Goal: Task Accomplishment & Management: Manage account settings

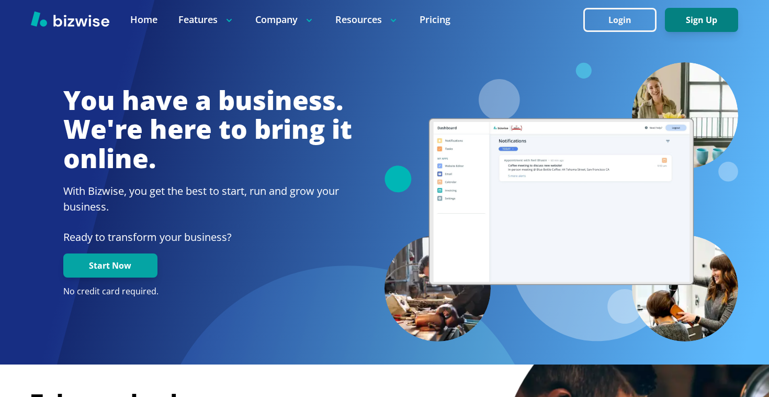
click at [700, 23] on button "Sign Up" at bounding box center [701, 20] width 73 height 24
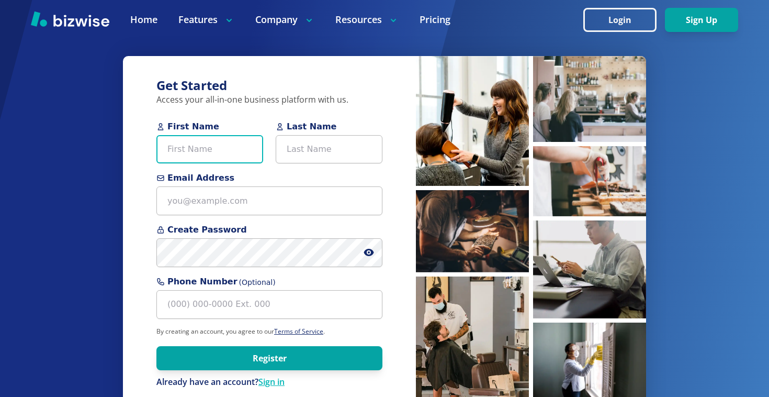
click at [182, 150] on input "First Name" at bounding box center [209, 149] width 107 height 29
type input "Steve"
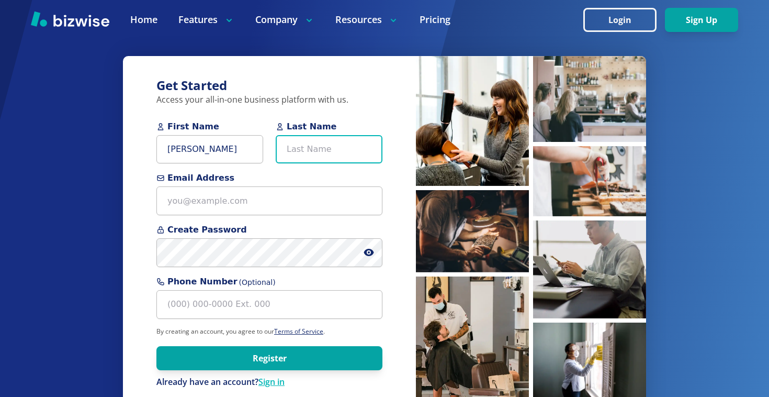
click at [322, 150] on input "Last Name" at bounding box center [329, 149] width 107 height 29
type input "Juang"
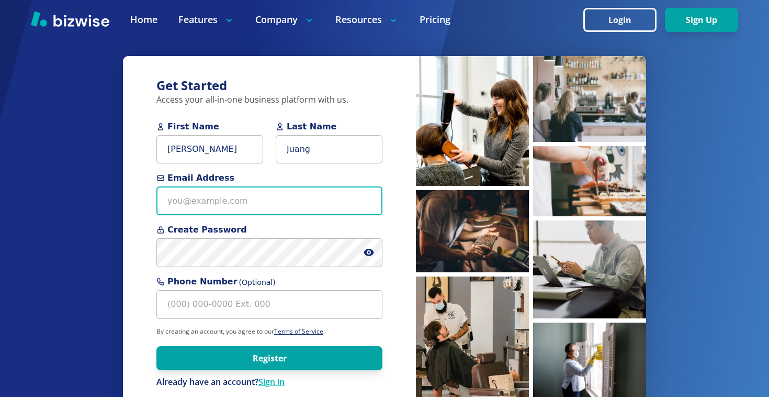
click at [266, 206] on input "Email Address" at bounding box center [269, 200] width 226 height 29
paste input "[PERSON_NAME][EMAIL_ADDRESS][DOMAIN_NAME]"
type input "[PERSON_NAME][EMAIL_ADDRESS][DOMAIN_NAME]"
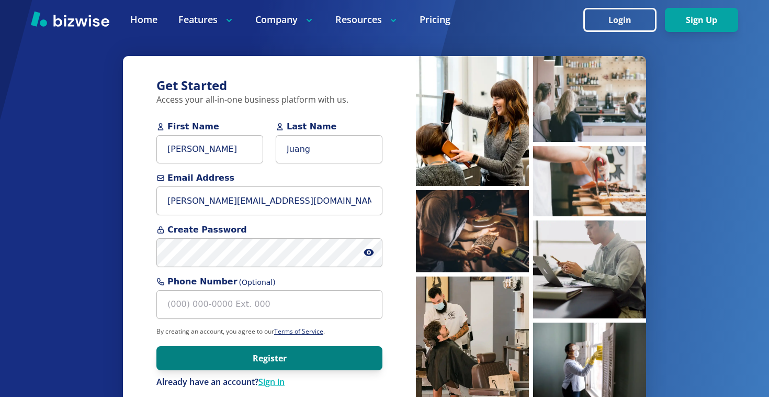
click at [262, 351] on button "Register" at bounding box center [269, 358] width 226 height 24
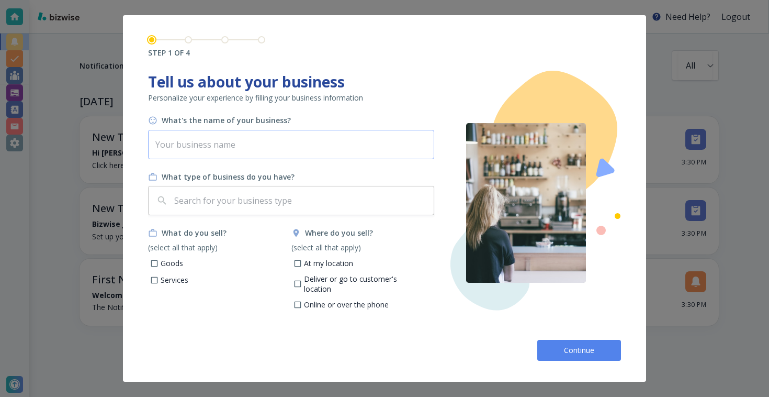
click at [260, 139] on input "text" at bounding box center [291, 144] width 286 height 29
type input "MiniMax"
click at [210, 192] on input "text" at bounding box center [300, 200] width 257 height 20
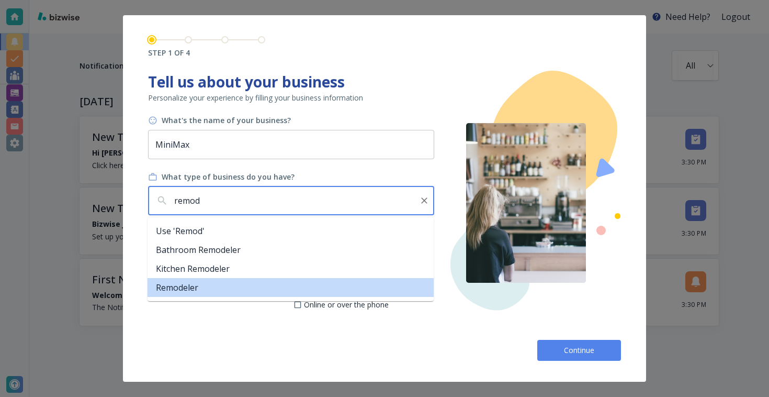
click at [207, 284] on li "Remodeler" at bounding box center [291, 287] width 286 height 19
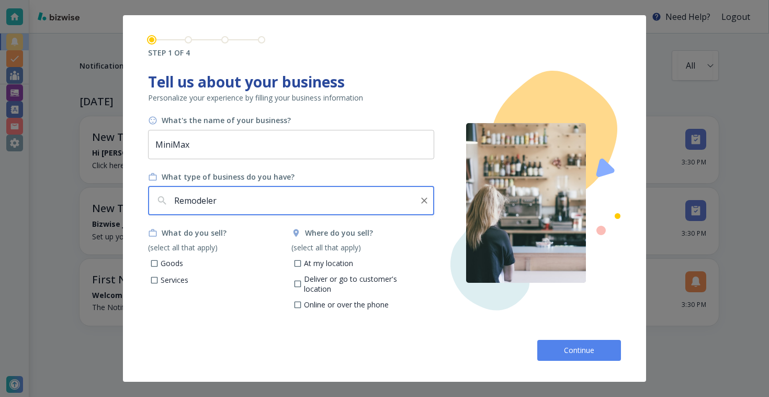
type input "Remodeler"
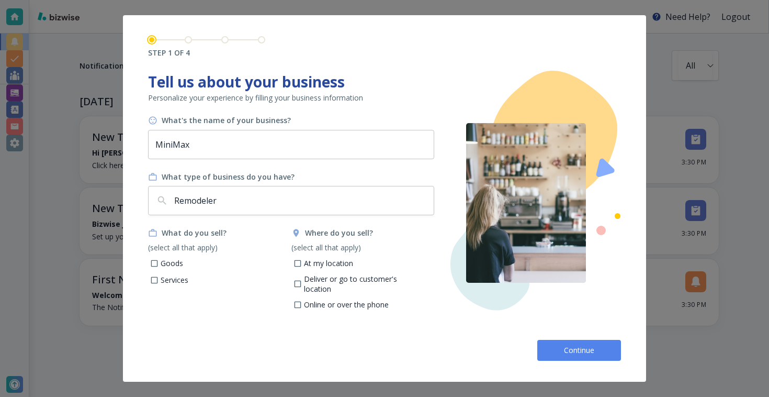
click at [174, 282] on p "Services" at bounding box center [175, 280] width 28 height 10
click at [159, 282] on input "Services" at bounding box center [154, 281] width 9 height 9
checkbox input "true"
click at [324, 279] on p "Deliver or go to customer's location" at bounding box center [365, 284] width 122 height 20
click at [302, 281] on input "Deliver or go to customer's location" at bounding box center [297, 285] width 9 height 9
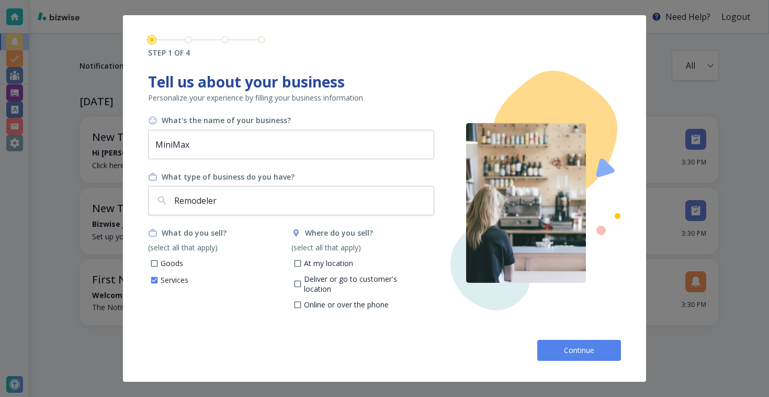
checkbox input "true"
click at [563, 345] on span "Continue" at bounding box center [579, 350] width 33 height 10
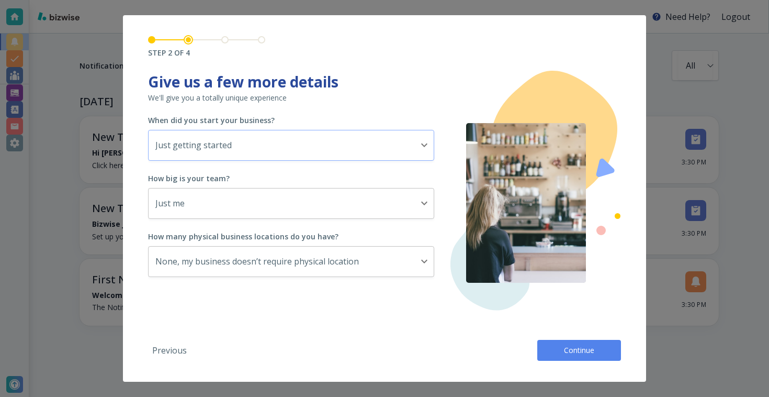
click at [309, 0] on body "Need Help? Logout Notifications All all ​ TODAY New Tasks • 17 seconds ago Hi S…" at bounding box center [384, 0] width 769 height 0
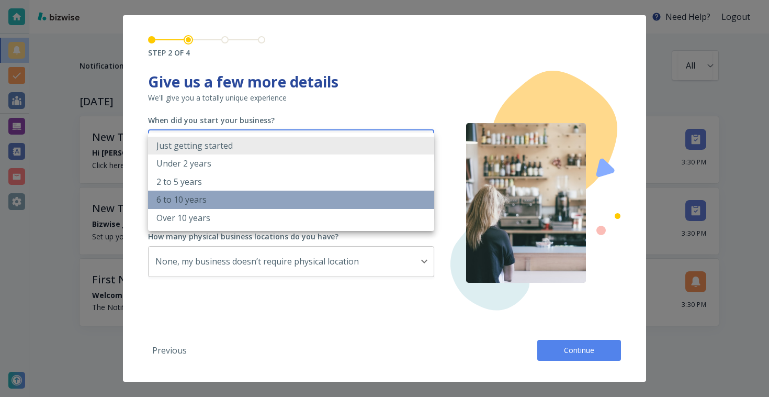
click at [244, 197] on li "6 to 10 years" at bounding box center [291, 199] width 286 height 18
type input "6_TO_10_YEARS"
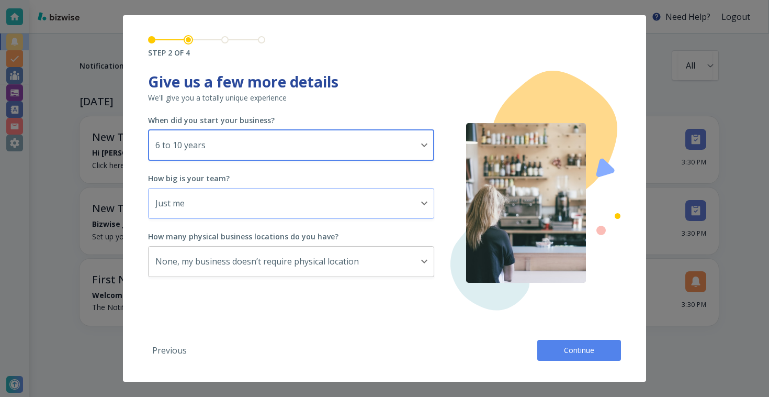
click at [256, 0] on body "Need Help? Logout Notifications All all ​ TODAY New Tasks • 17 seconds ago Hi S…" at bounding box center [384, 0] width 769 height 0
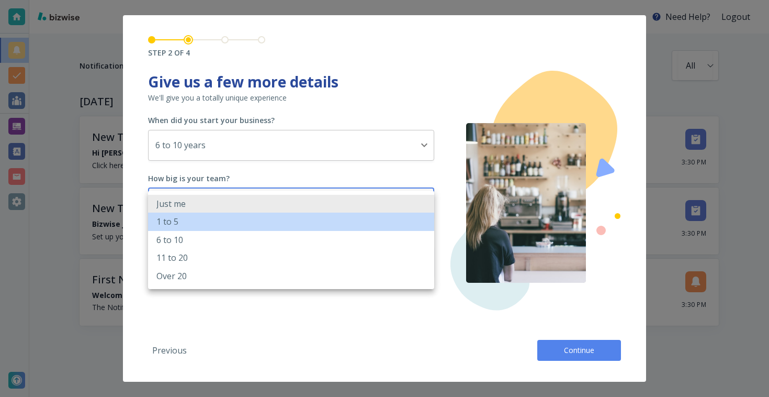
click at [239, 223] on li "1 to 5" at bounding box center [291, 221] width 286 height 18
type input "2_TO_5"
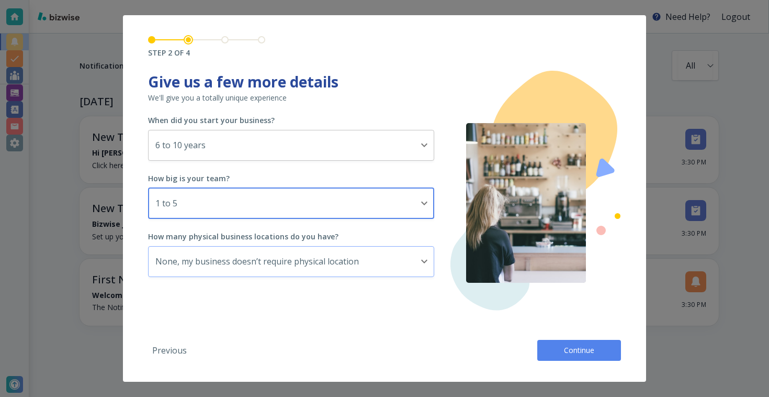
click at [280, 0] on body "Need Help? Logout Notifications All all ​ TODAY New Tasks • 17 seconds ago Hi S…" at bounding box center [384, 0] width 769 height 0
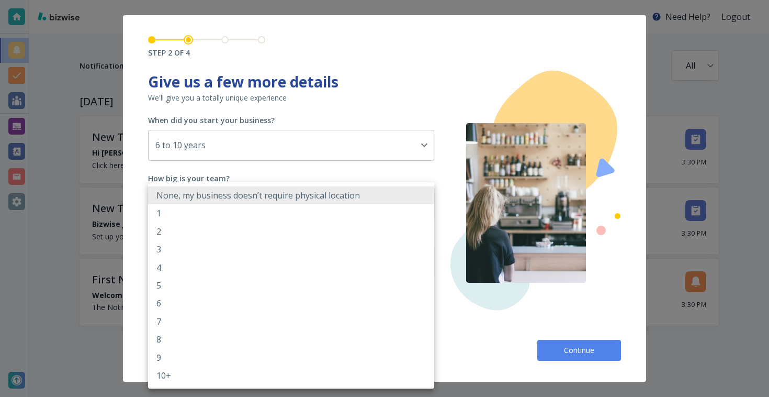
click at [522, 340] on div at bounding box center [384, 198] width 769 height 397
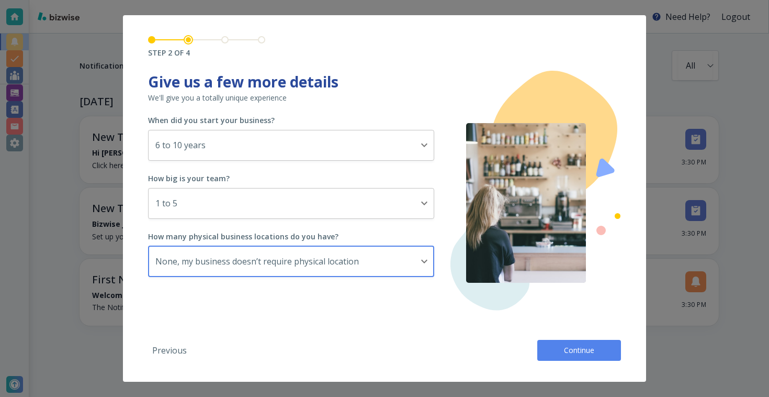
click at [564, 347] on span "Continue" at bounding box center [579, 350] width 33 height 10
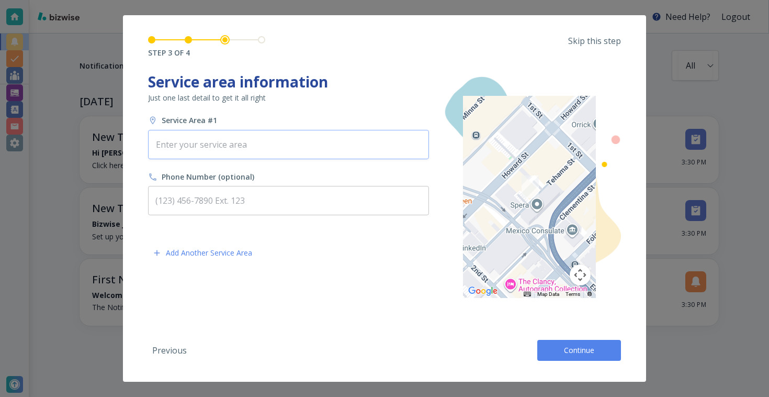
click at [272, 149] on input "text" at bounding box center [289, 144] width 272 height 20
click at [599, 41] on p "Skip this step" at bounding box center [594, 41] width 53 height 12
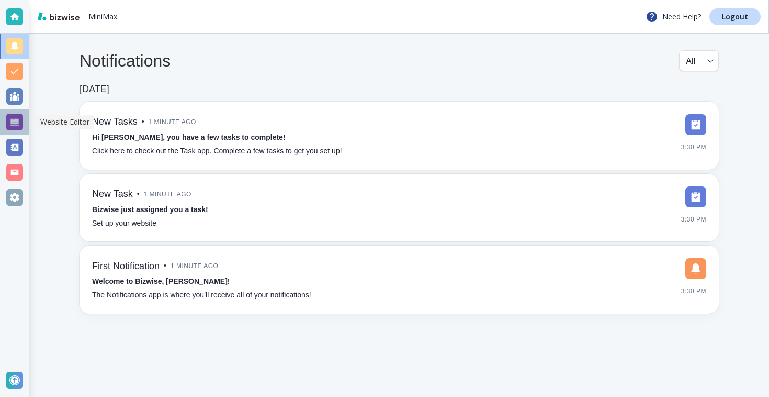
click at [16, 119] on div at bounding box center [14, 122] width 17 height 17
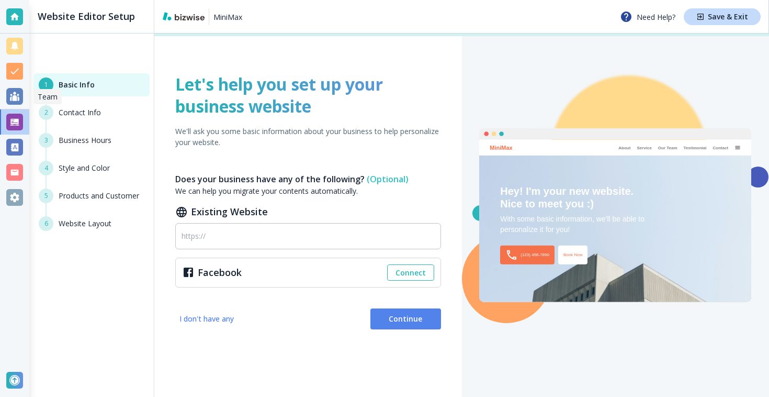
click at [23, 95] on div at bounding box center [14, 96] width 29 height 25
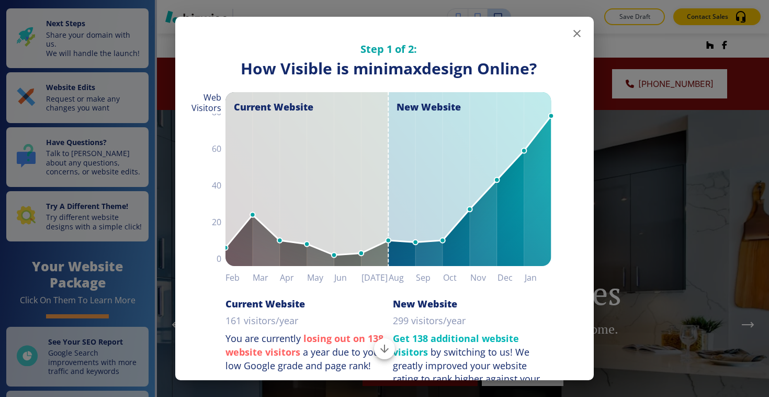
click at [576, 38] on icon "button" at bounding box center [577, 33] width 13 height 13
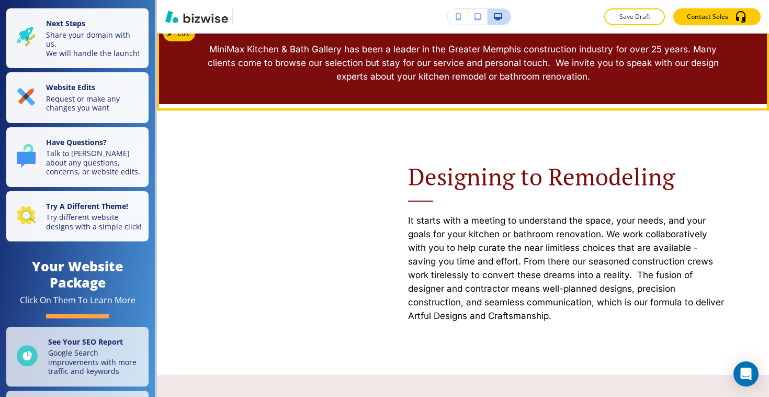
scroll to position [279, 0]
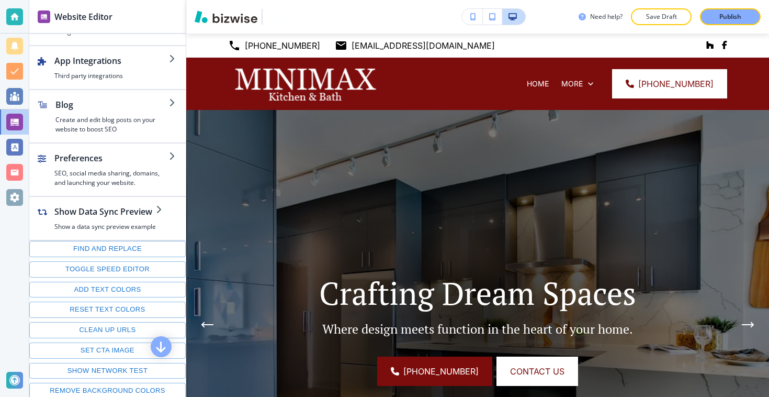
scroll to position [161, 0]
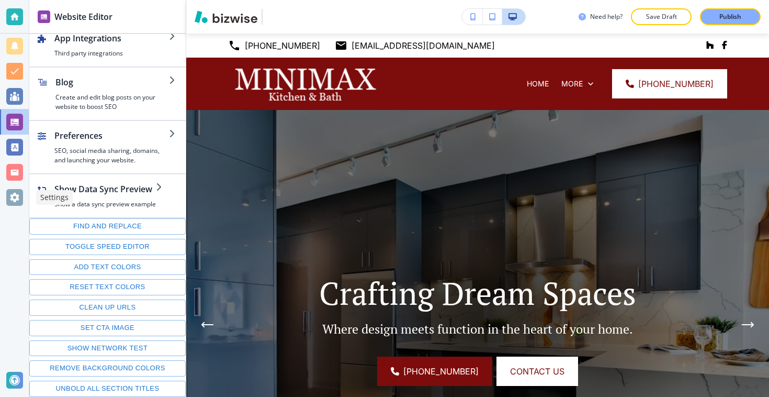
click at [19, 194] on div at bounding box center [14, 197] width 17 height 17
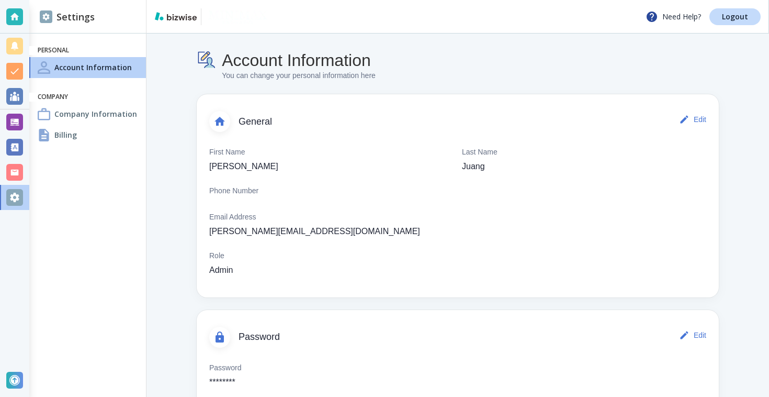
click at [105, 121] on div "Company Information" at bounding box center [87, 114] width 117 height 21
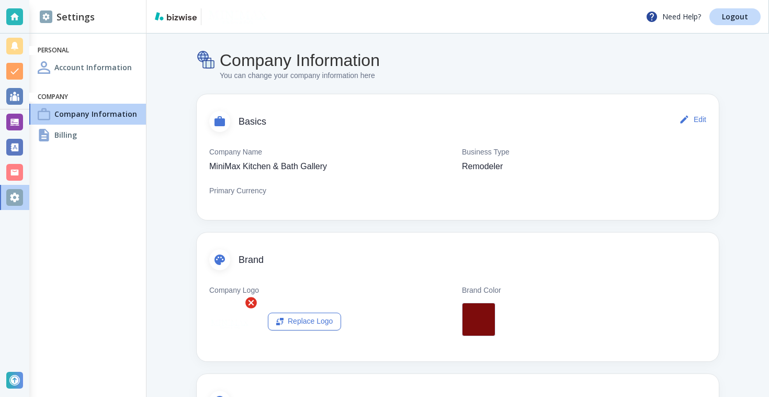
click at [98, 133] on div "Billing" at bounding box center [87, 135] width 117 height 21
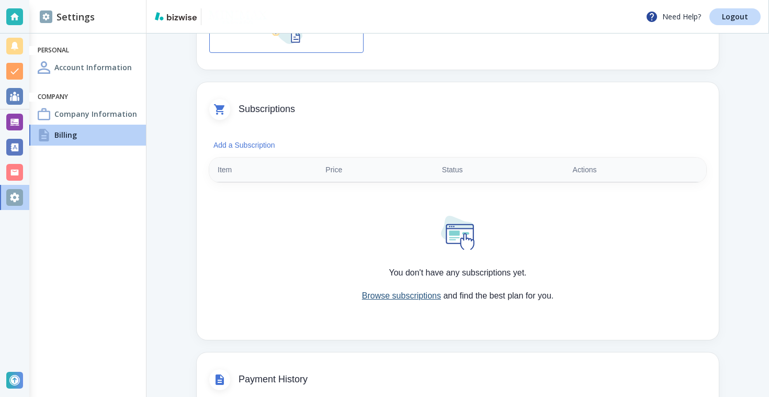
scroll to position [129, 0]
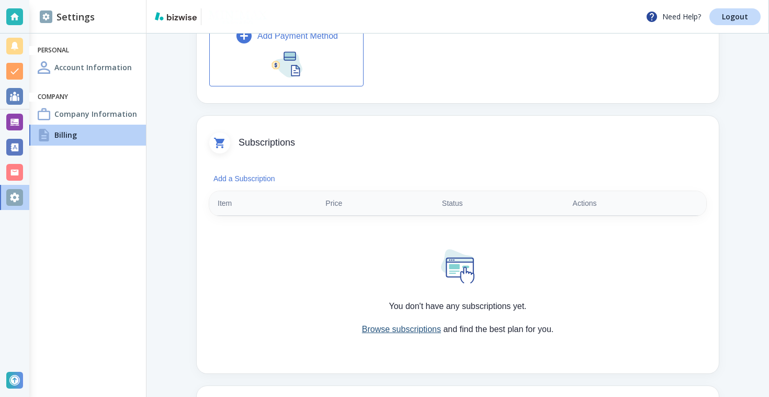
click at [406, 331] on link "Browse subscriptions" at bounding box center [401, 328] width 79 height 9
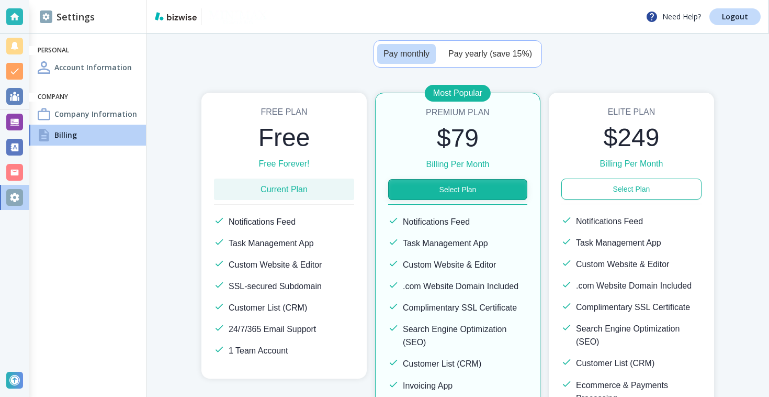
scroll to position [71, 0]
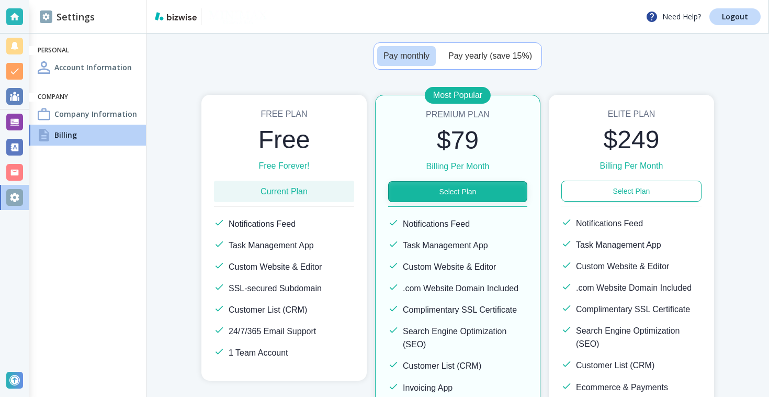
click at [487, 184] on button "Select Plan" at bounding box center [457, 191] width 139 height 21
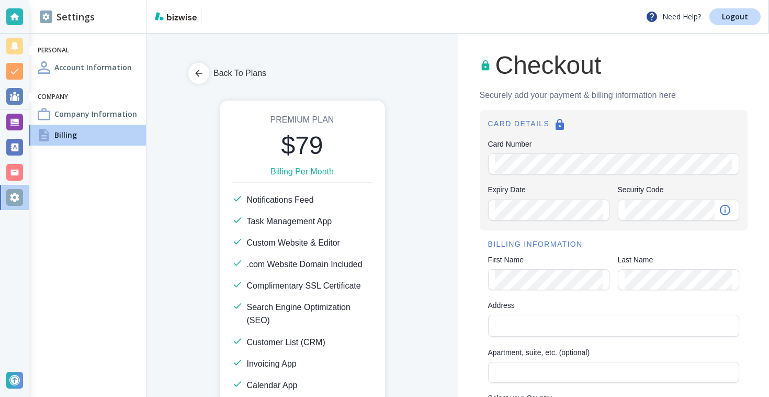
scroll to position [0, 0]
click at [197, 66] on button "button" at bounding box center [198, 73] width 21 height 21
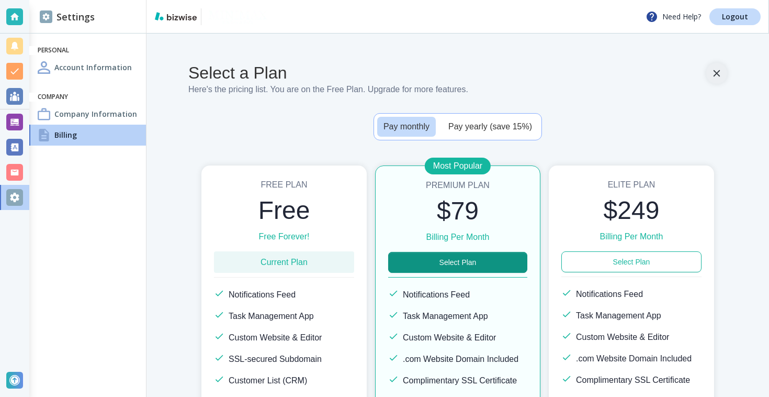
click at [722, 73] on icon "button" at bounding box center [717, 74] width 12 height 12
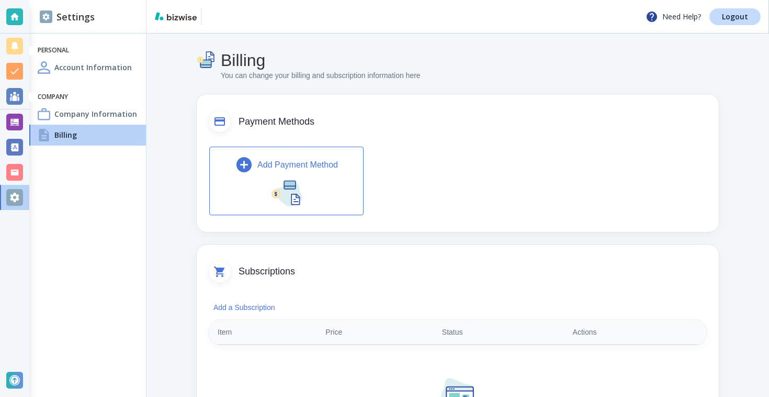
click at [245, 173] on icon "button" at bounding box center [244, 164] width 18 height 18
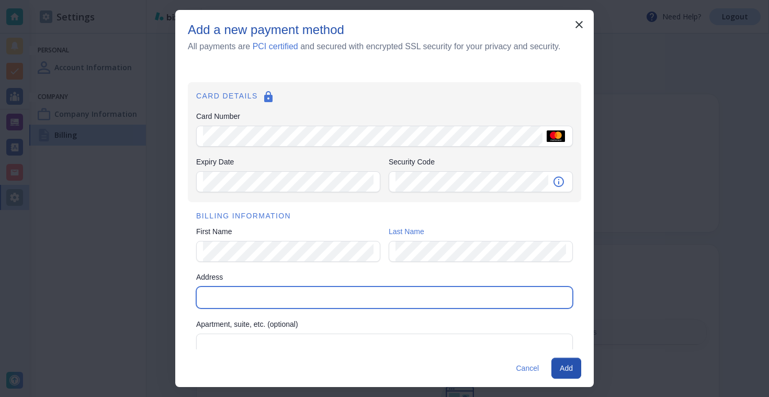
click at [417, 297] on input "Address" at bounding box center [384, 297] width 368 height 15
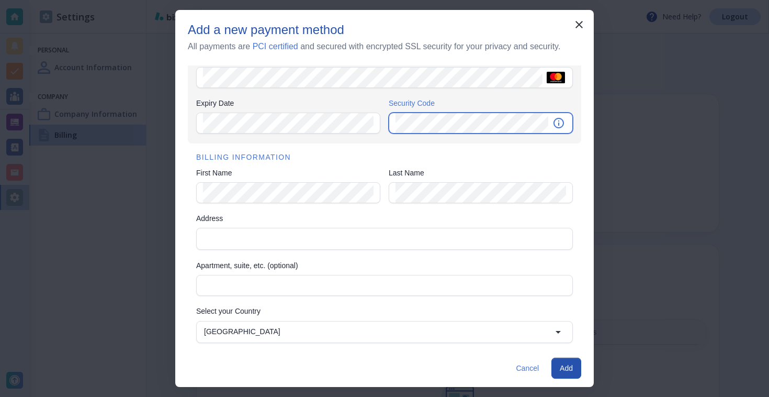
scroll to position [74, 0]
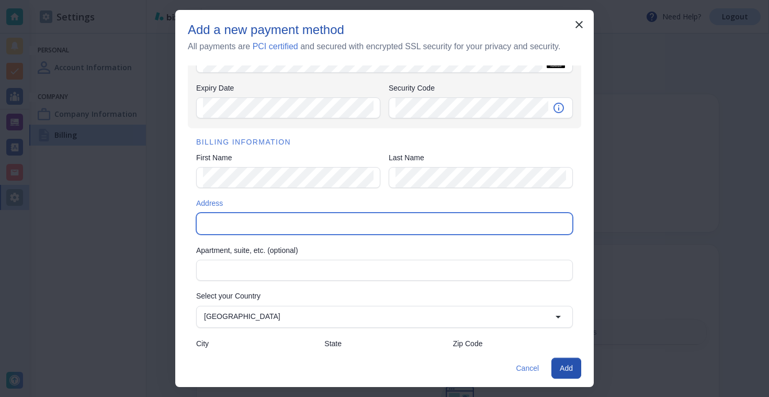
click at [317, 223] on input "Address" at bounding box center [384, 223] width 368 height 15
paste input "44 Tehama St, 4th Floor, San Francisco, CA 94105"
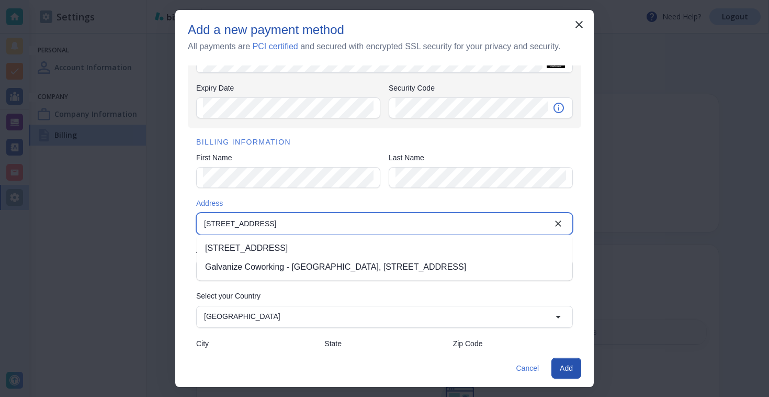
click at [333, 250] on li "44 Tehama St 4th floor, San Francisco, CA 94105, USA" at bounding box center [385, 248] width 376 height 19
type input "44 Tehama Street"
type input "United States"
type input "San Francisco"
type input "CA"
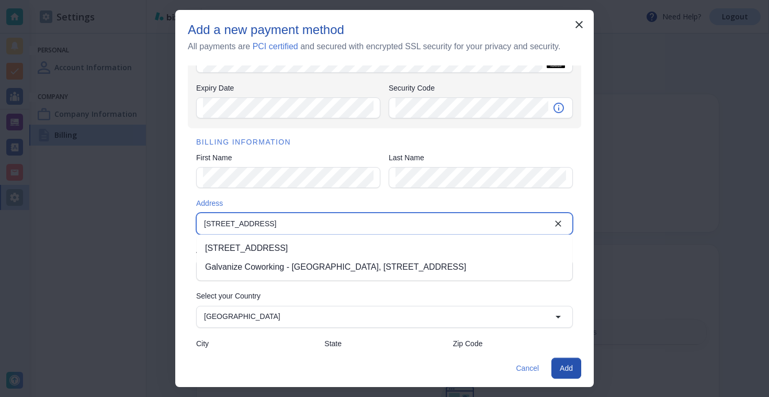
type input "94105"
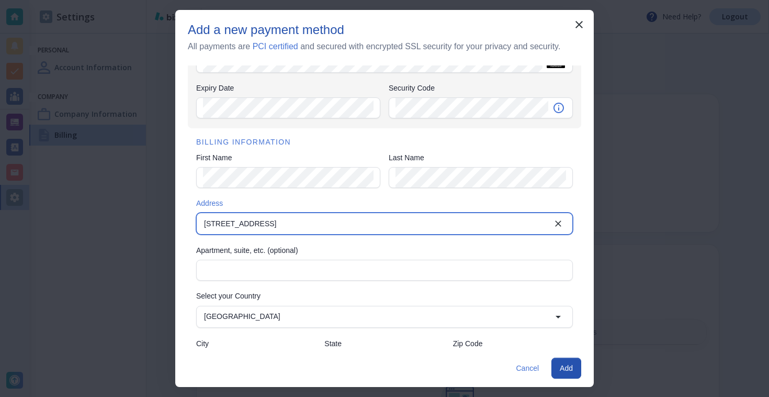
scroll to position [111, 0]
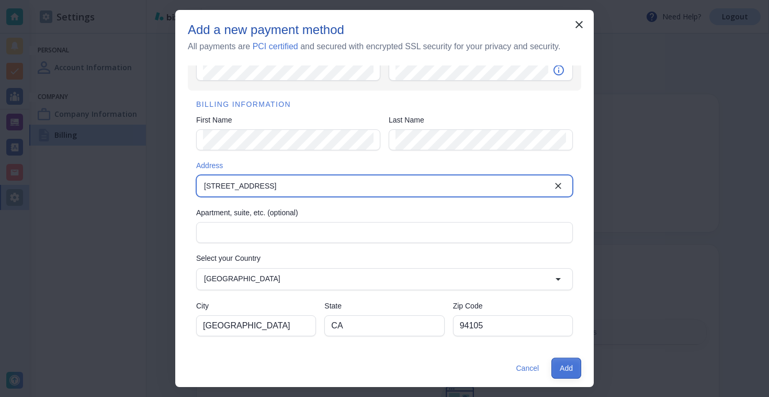
type input "44 Tehama Street"
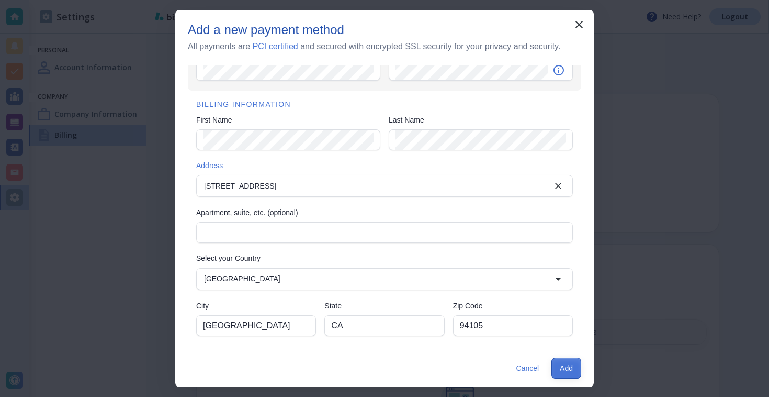
click at [571, 367] on button "Add" at bounding box center [567, 367] width 30 height 21
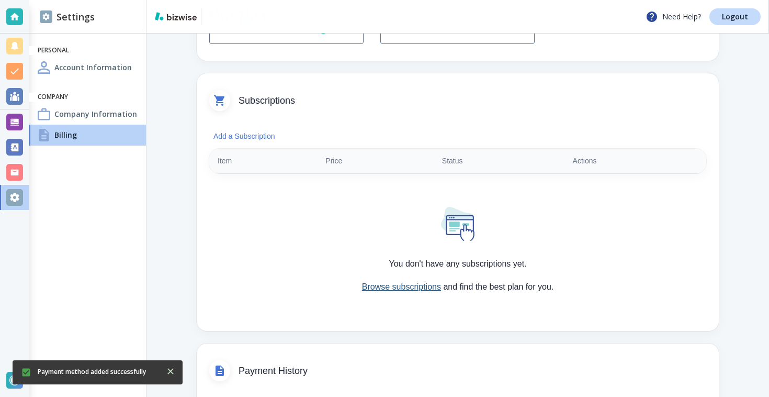
click at [426, 289] on link "Browse subscriptions" at bounding box center [401, 286] width 79 height 9
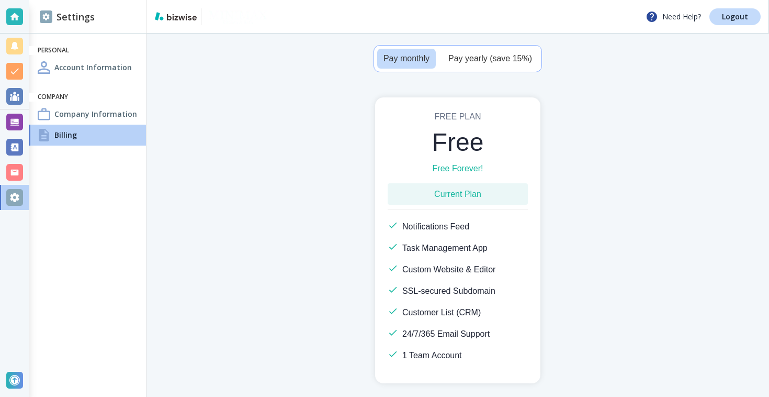
scroll to position [65, 0]
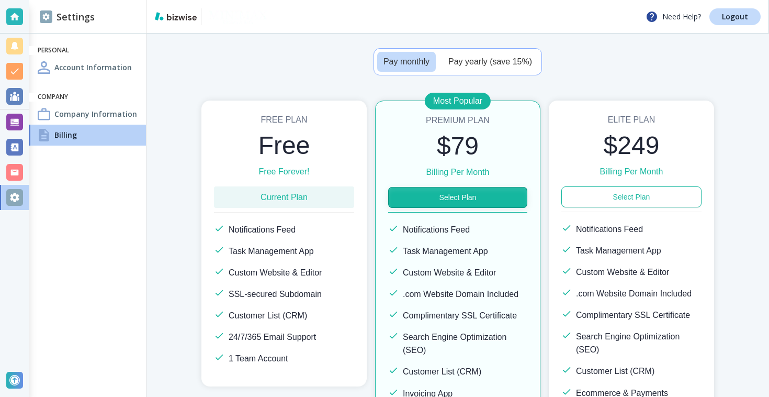
click at [504, 194] on button "Select Plan" at bounding box center [457, 197] width 139 height 21
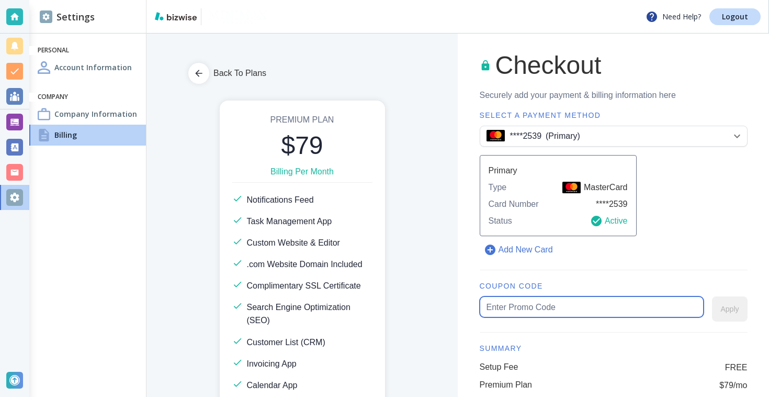
click at [566, 297] on input "text" at bounding box center [592, 307] width 211 height 20
type input "minimax777"
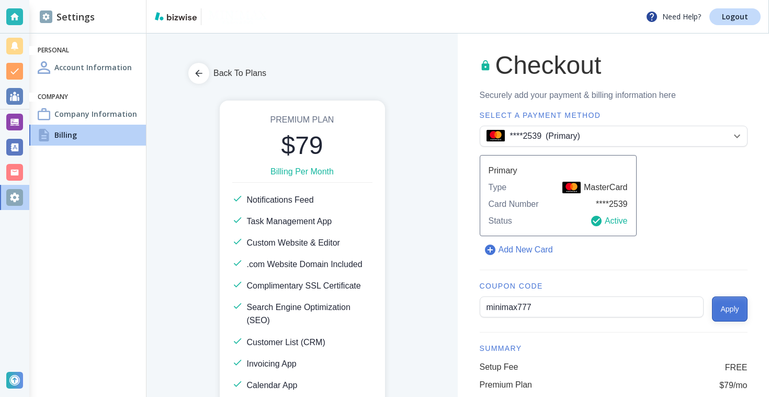
click at [727, 297] on button "Apply" at bounding box center [729, 308] width 35 height 25
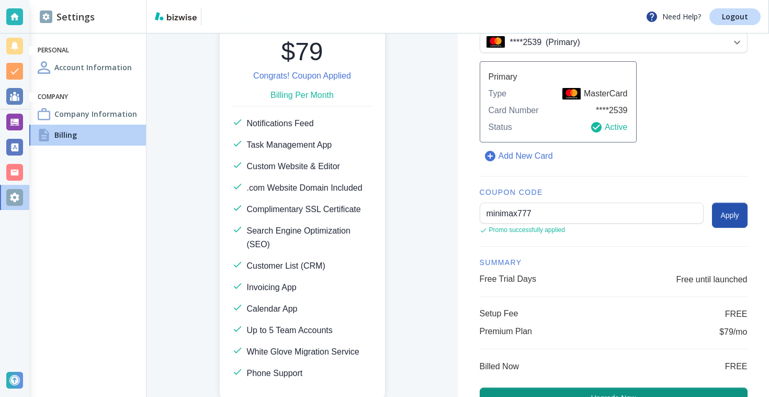
scroll to position [127, 0]
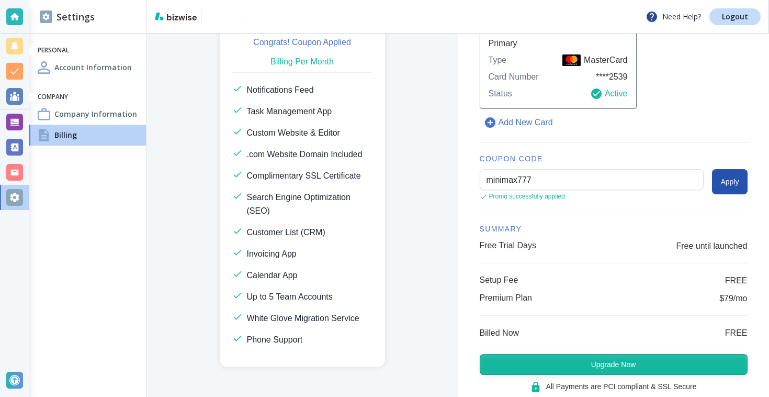
click at [628, 354] on button "Upgrade Now" at bounding box center [614, 364] width 268 height 21
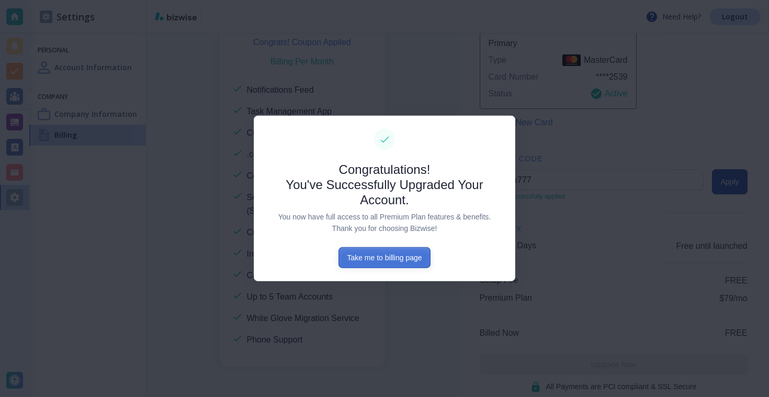
click at [411, 259] on button "Take me to billing page" at bounding box center [385, 257] width 92 height 21
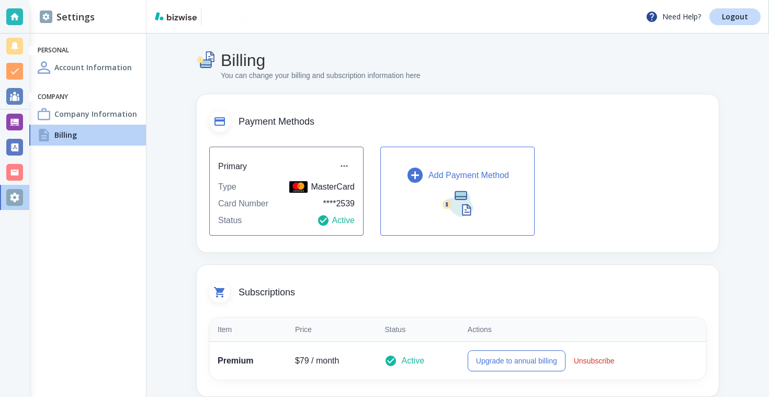
click at [98, 110] on h4 "Company Information" at bounding box center [95, 113] width 83 height 11
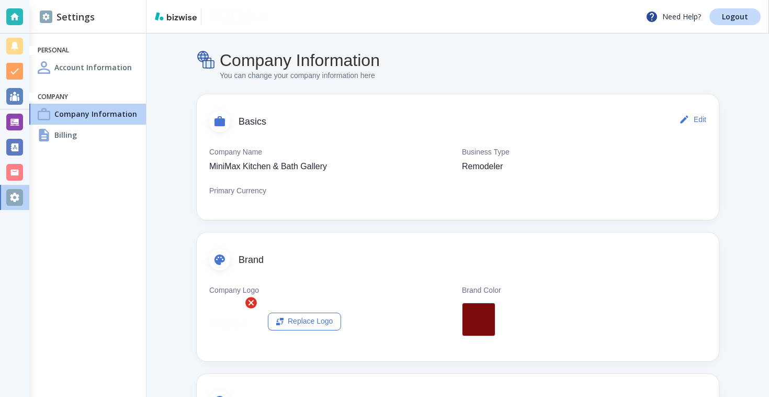
click at [106, 69] on h4 "Account Information" at bounding box center [92, 67] width 77 height 11
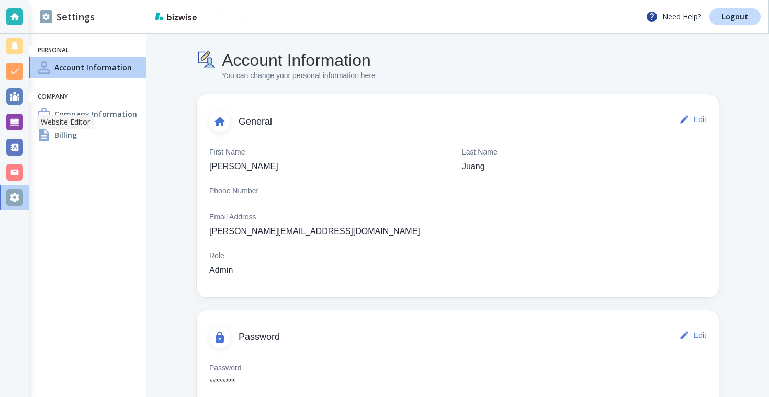
click at [13, 127] on div at bounding box center [14, 122] width 17 height 17
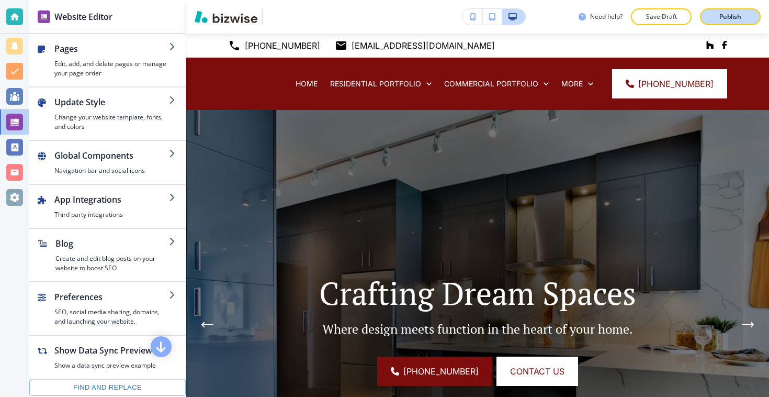
click at [741, 14] on p "Publish" at bounding box center [730, 16] width 22 height 9
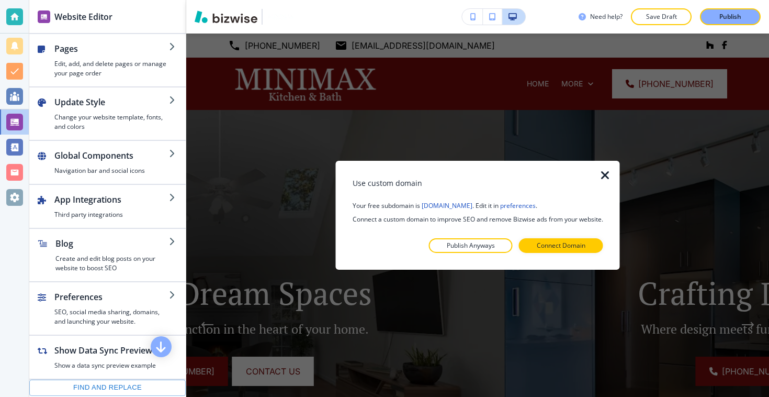
click at [609, 176] on icon "button" at bounding box center [605, 175] width 13 height 13
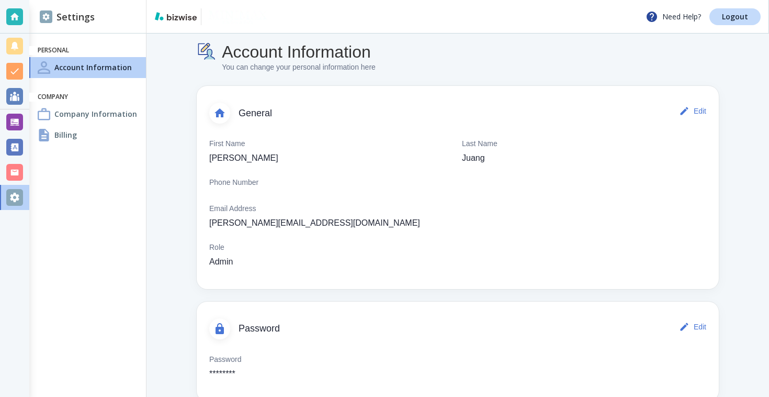
scroll to position [9, 0]
click at [20, 117] on div at bounding box center [14, 122] width 17 height 17
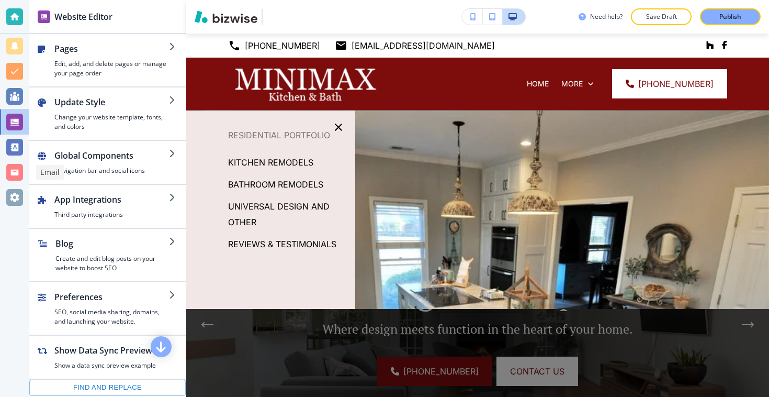
click at [13, 168] on div at bounding box center [14, 172] width 17 height 17
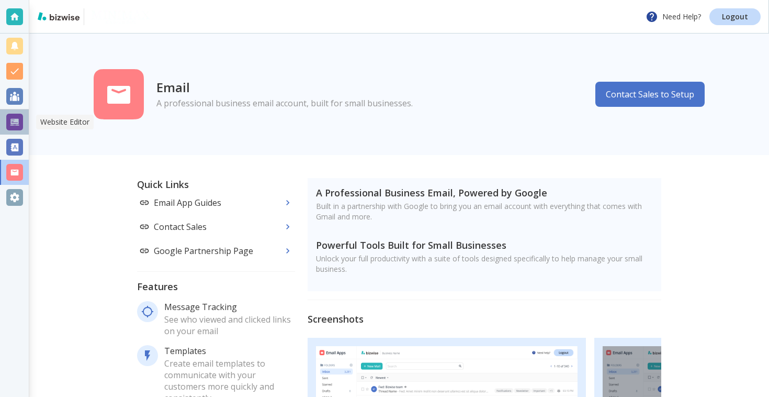
click at [15, 121] on div at bounding box center [14, 122] width 17 height 17
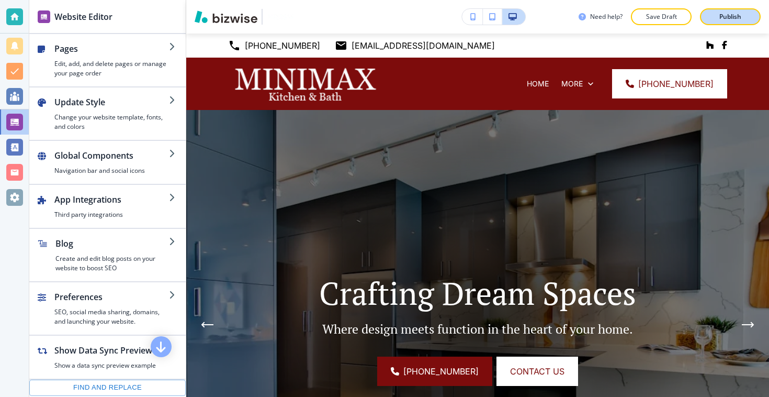
click at [718, 12] on div "Publish" at bounding box center [730, 16] width 33 height 9
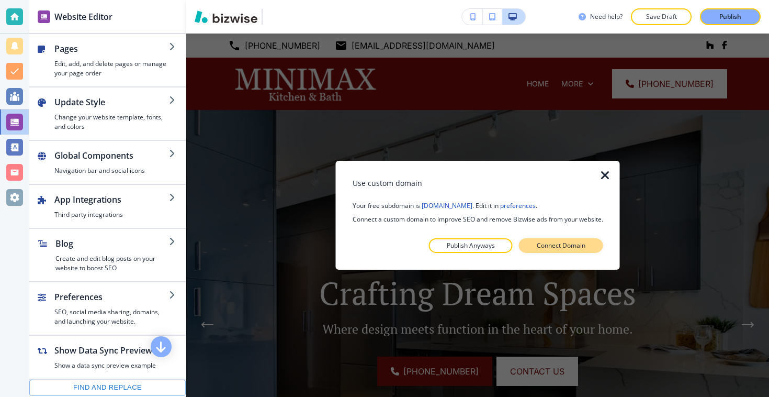
click at [560, 244] on p "Connect Domain" at bounding box center [561, 245] width 49 height 9
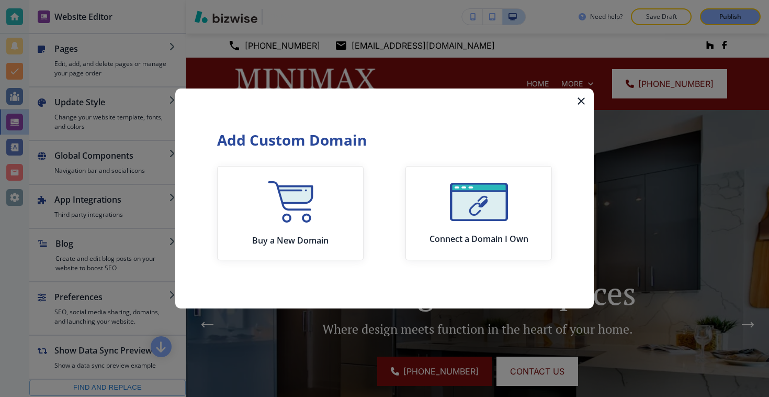
click at [580, 103] on icon "button" at bounding box center [581, 101] width 13 height 13
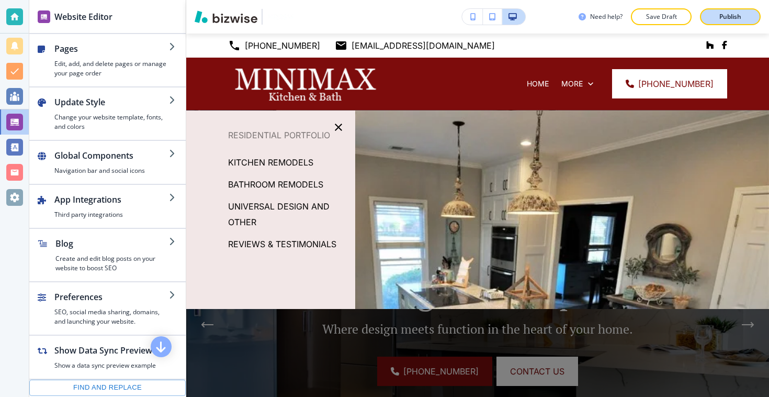
click at [729, 16] on p "Publish" at bounding box center [730, 16] width 22 height 9
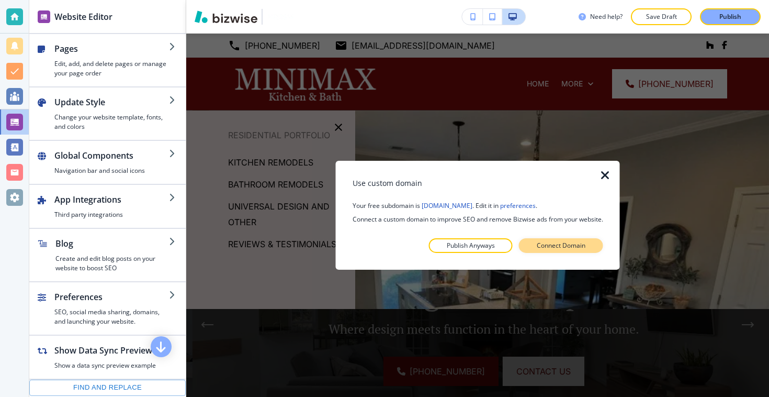
click at [565, 243] on p "Connect Domain" at bounding box center [561, 245] width 49 height 9
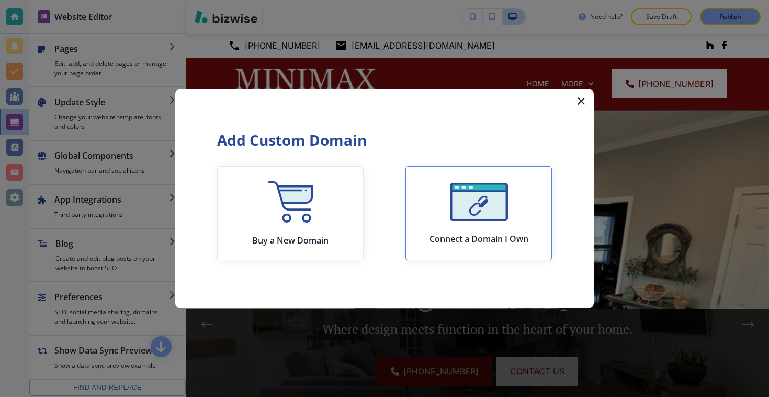
click at [447, 204] on div "Connect a Domain I Own" at bounding box center [479, 213] width 99 height 61
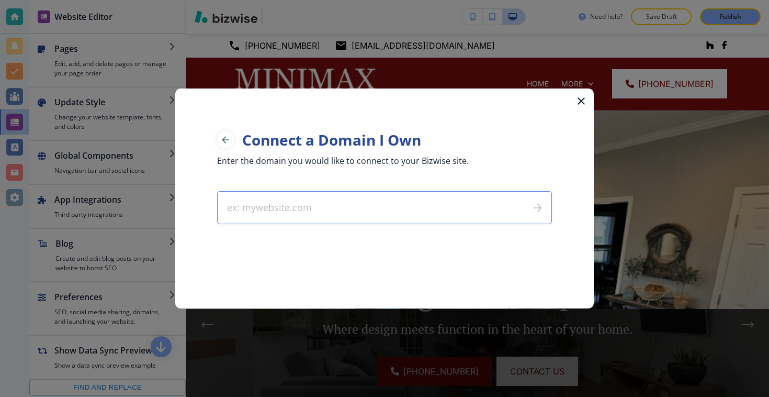
click at [403, 204] on input "text" at bounding box center [369, 208] width 303 height 32
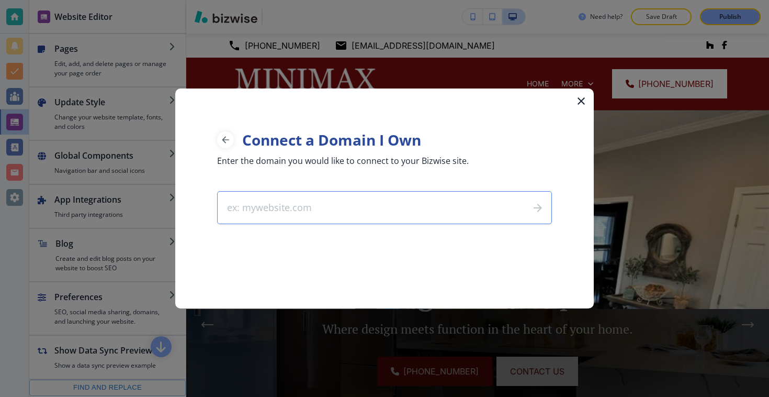
click at [320, 213] on input "text" at bounding box center [369, 208] width 303 height 32
click at [302, 206] on input "text" at bounding box center [369, 208] width 303 height 32
click at [287, 202] on input "text" at bounding box center [369, 208] width 303 height 32
click at [242, 205] on input "text" at bounding box center [369, 208] width 303 height 32
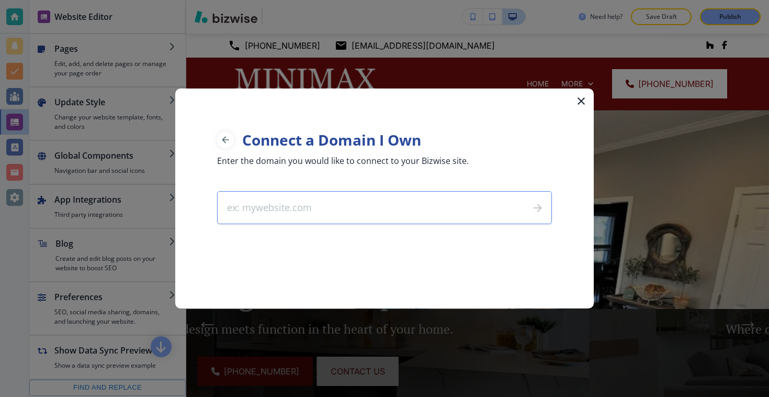
click at [238, 205] on input "text" at bounding box center [369, 208] width 303 height 32
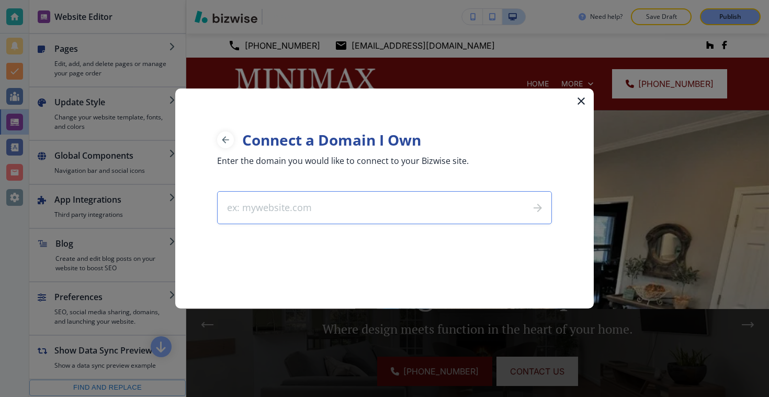
click at [296, 204] on input "text" at bounding box center [369, 208] width 303 height 32
click at [233, 135] on div "Connect a Domain I Own" at bounding box center [384, 139] width 335 height 19
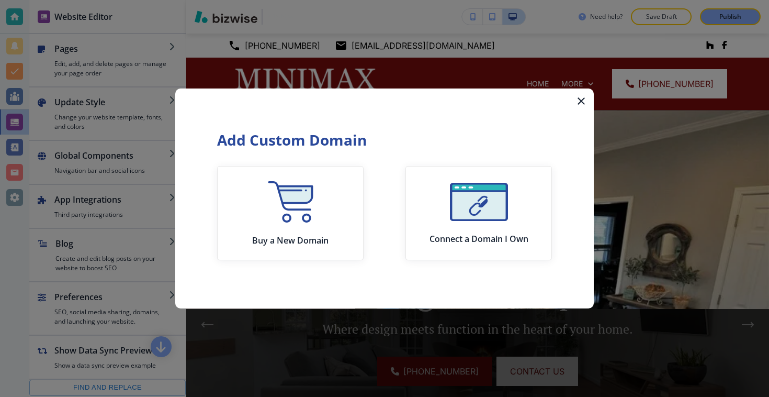
click at [558, 247] on div "Add Custom Domain Buy a New Domain Connect a Domain I Own" at bounding box center [384, 174] width 419 height 172
click at [508, 222] on div "Connect a Domain I Own" at bounding box center [479, 213] width 99 height 61
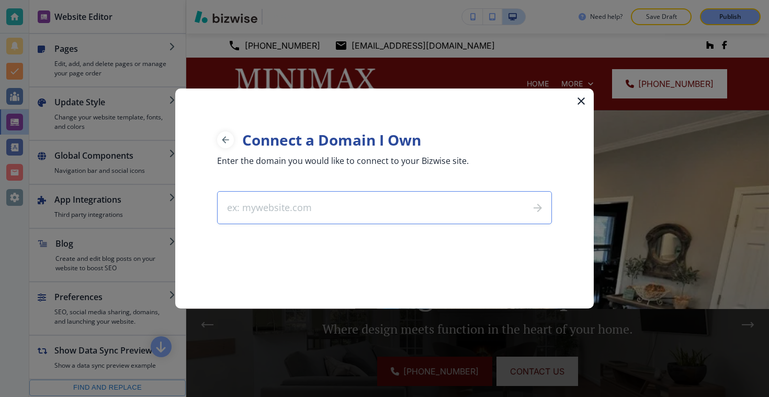
click at [275, 199] on input "text" at bounding box center [369, 208] width 303 height 32
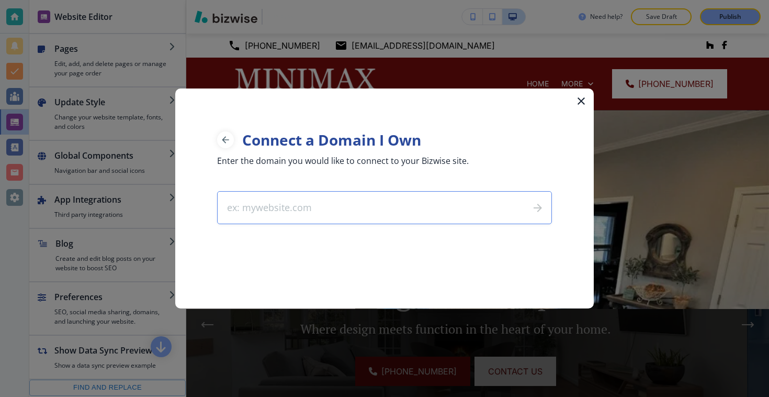
click at [275, 199] on input "text" at bounding box center [369, 208] width 303 height 32
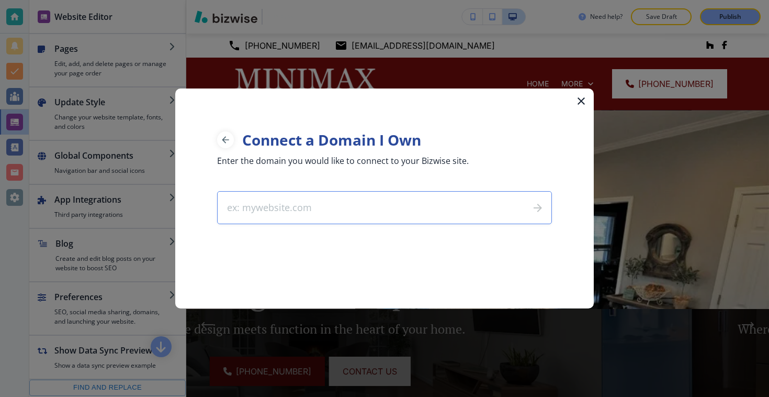
click at [275, 199] on input "text" at bounding box center [369, 208] width 303 height 32
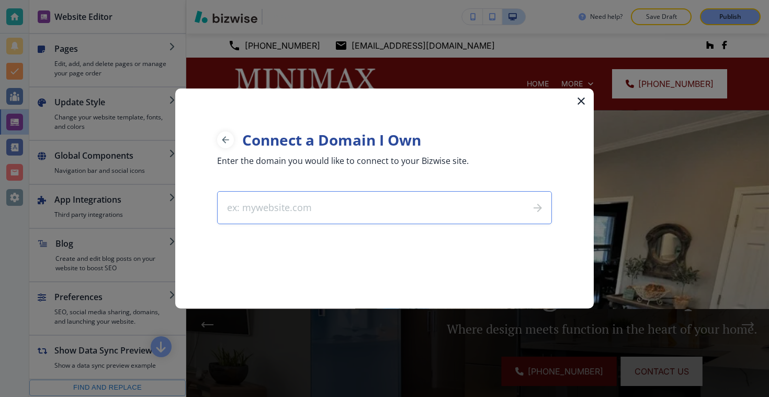
click at [266, 212] on input "text" at bounding box center [369, 208] width 303 height 32
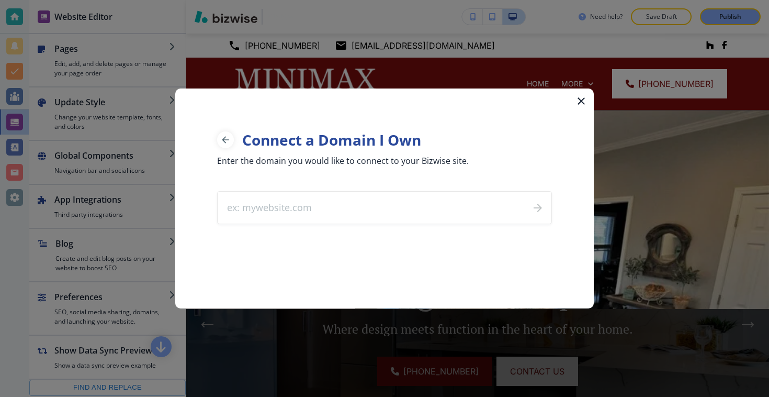
click at [575, 103] on icon "button" at bounding box center [581, 101] width 13 height 13
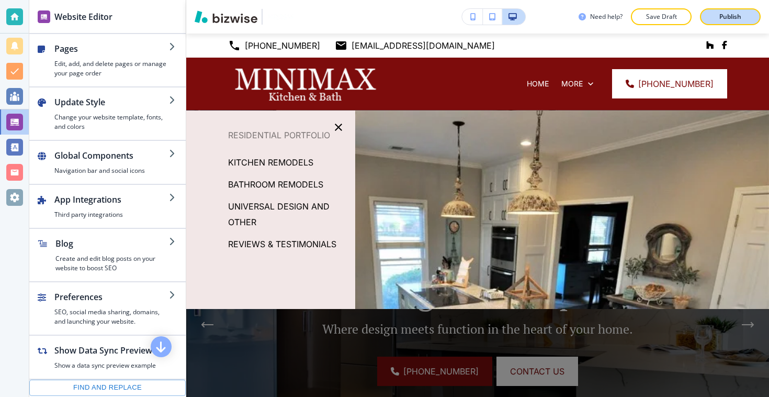
click at [739, 23] on button "Publish" at bounding box center [730, 16] width 61 height 17
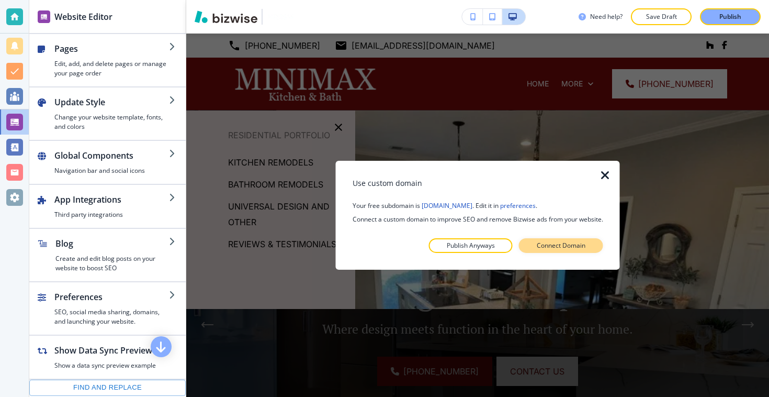
click at [565, 240] on button "Connect Domain" at bounding box center [561, 245] width 84 height 15
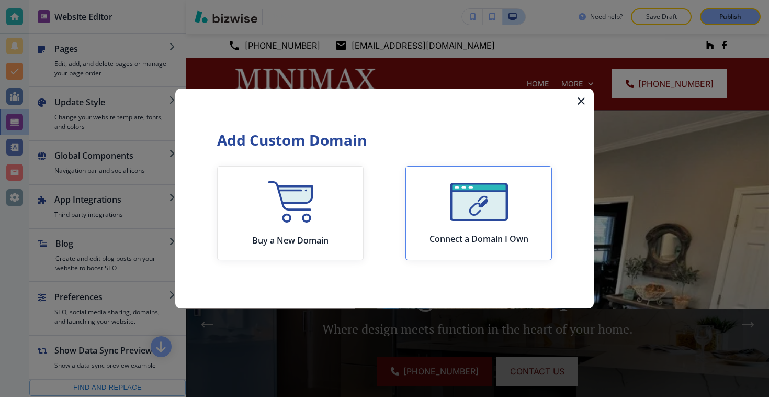
click at [486, 202] on img "button" at bounding box center [479, 202] width 58 height 38
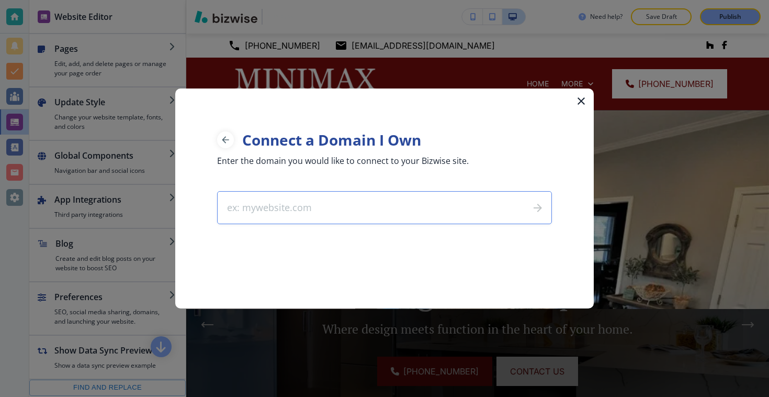
click at [381, 195] on input "text" at bounding box center [369, 208] width 303 height 32
click at [538, 208] on div "​" at bounding box center [384, 207] width 335 height 33
click at [236, 204] on input "text" at bounding box center [369, 208] width 303 height 32
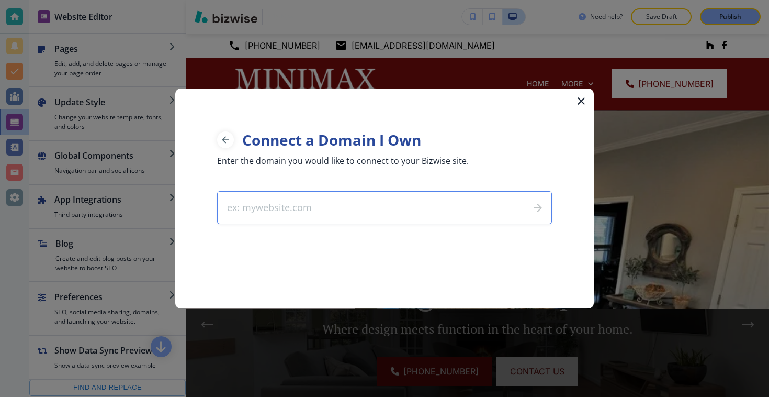
click at [232, 204] on input "text" at bounding box center [369, 208] width 303 height 32
click at [254, 210] on input "text" at bounding box center [369, 208] width 303 height 32
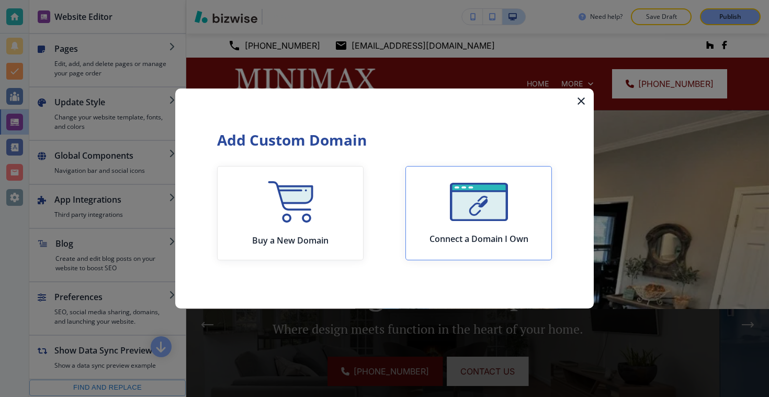
click at [451, 219] on img "button" at bounding box center [479, 202] width 58 height 38
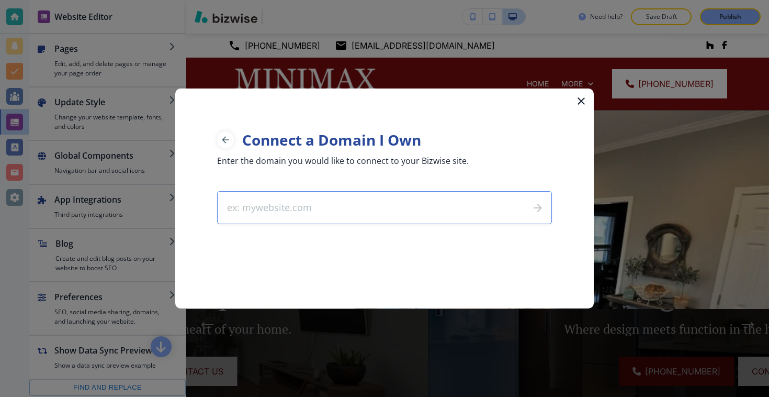
click at [286, 220] on input "text" at bounding box center [369, 208] width 303 height 32
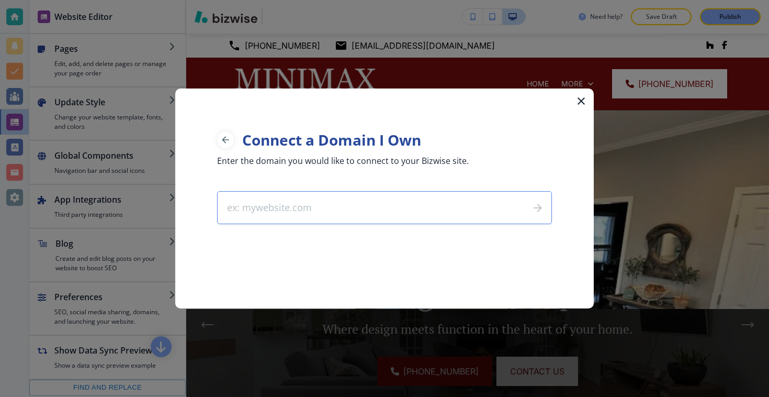
click at [317, 204] on input "text" at bounding box center [369, 208] width 303 height 32
click at [254, 207] on input "text" at bounding box center [369, 208] width 303 height 32
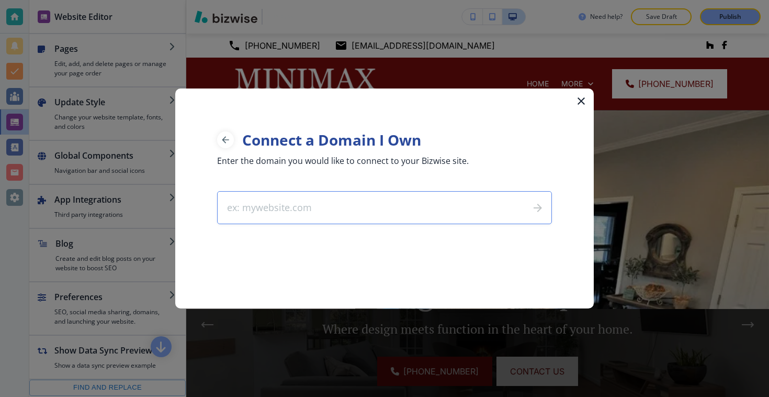
click at [254, 207] on input "text" at bounding box center [369, 208] width 303 height 32
click at [193, 7] on div at bounding box center [384, 198] width 769 height 397
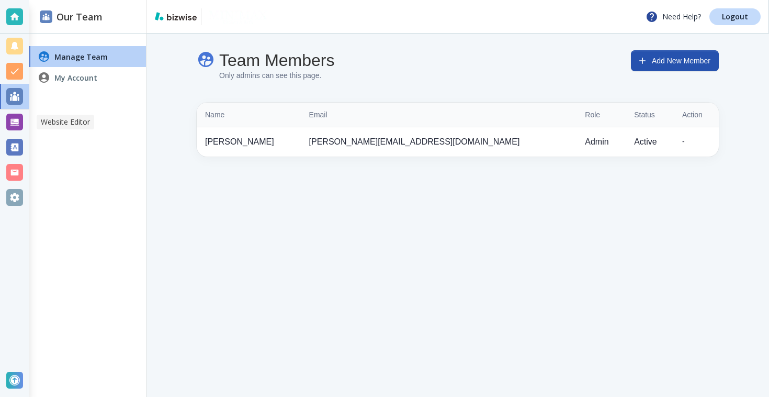
click at [12, 123] on div at bounding box center [14, 122] width 17 height 17
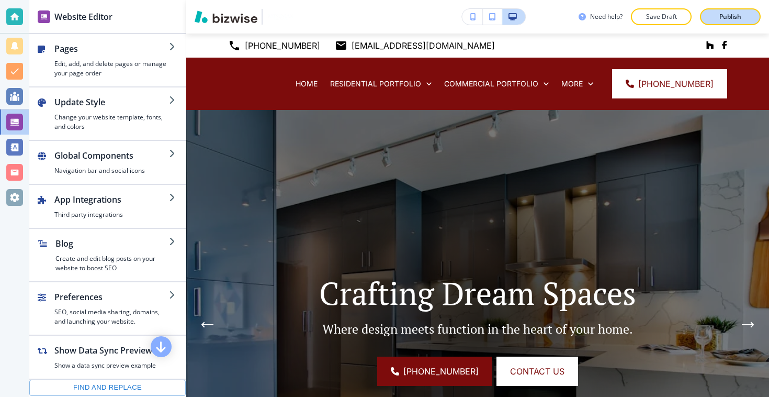
click at [729, 12] on button "Publish" at bounding box center [730, 16] width 61 height 17
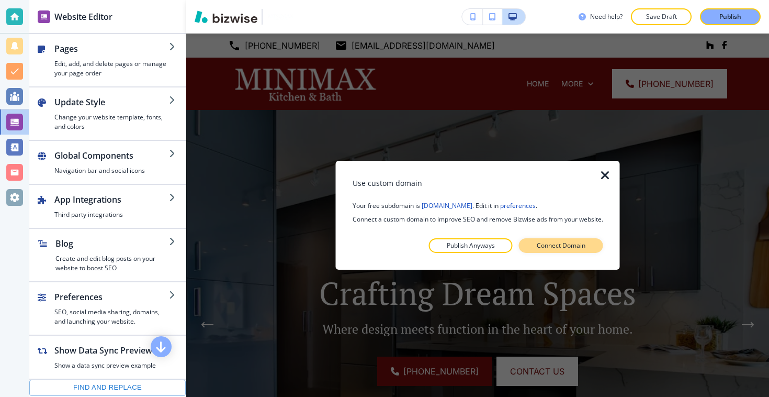
click at [552, 244] on p "Connect Domain" at bounding box center [561, 245] width 49 height 9
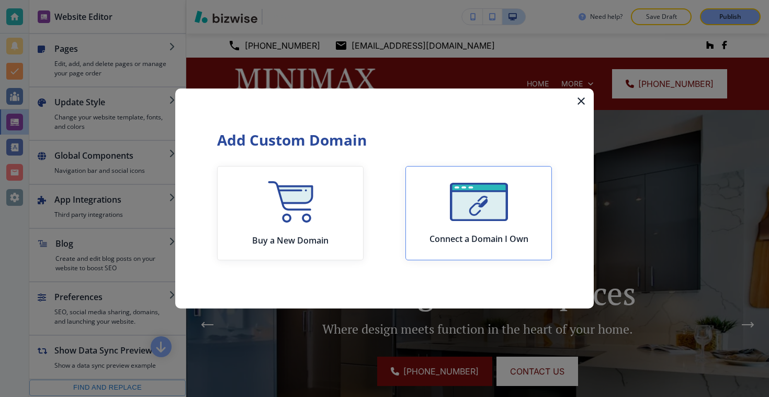
click at [488, 223] on div "Connect a Domain I Own" at bounding box center [479, 213] width 99 height 61
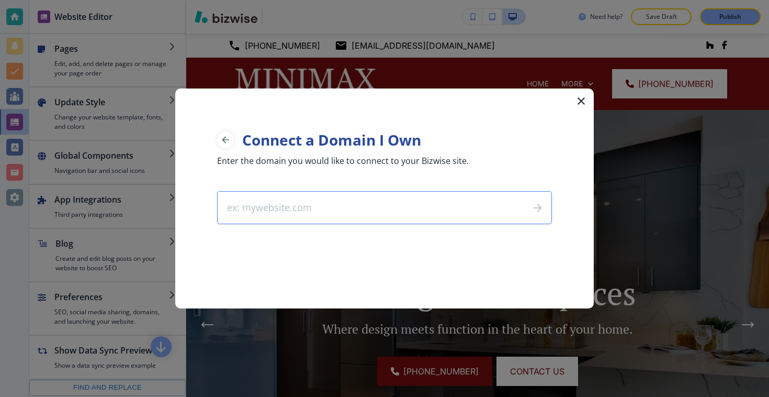
click at [433, 212] on input "text" at bounding box center [369, 208] width 303 height 32
type input "minimaxdesign.com"
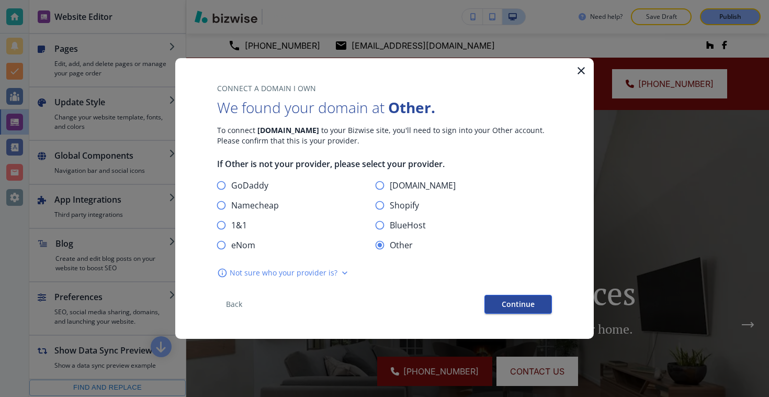
click at [536, 301] on button "Continue" at bounding box center [519, 304] width 68 height 19
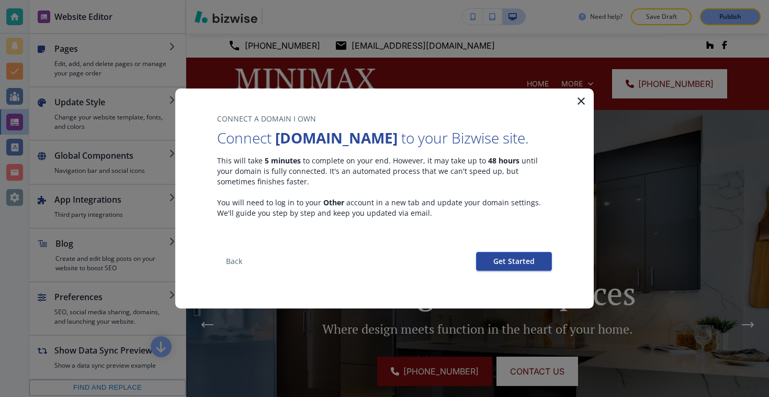
click at [520, 266] on button "Get Started" at bounding box center [514, 261] width 76 height 19
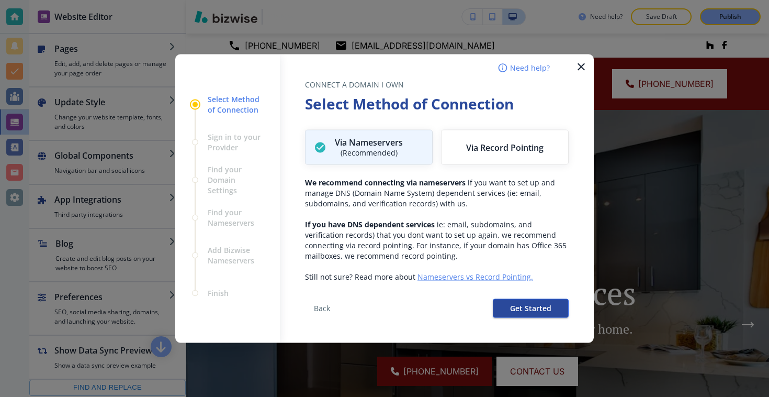
click at [539, 305] on span "Get Started" at bounding box center [530, 308] width 41 height 7
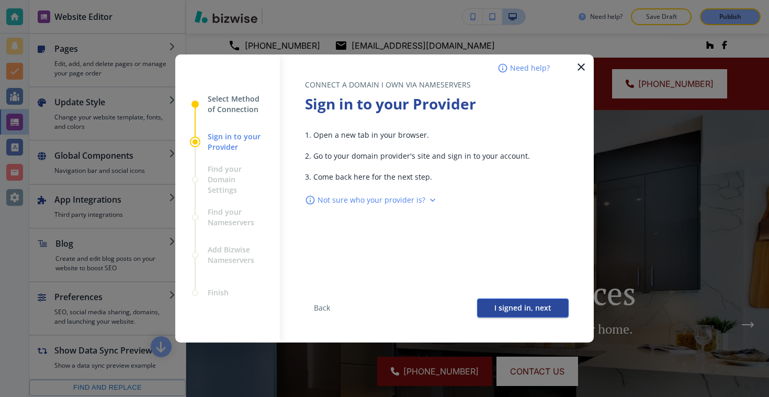
click at [515, 307] on span "I signed in, next" at bounding box center [522, 307] width 57 height 7
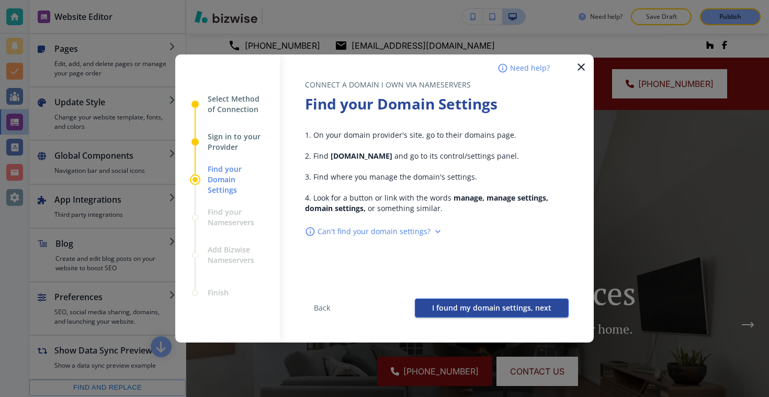
click at [513, 310] on span "I found my domain settings, next" at bounding box center [491, 307] width 119 height 7
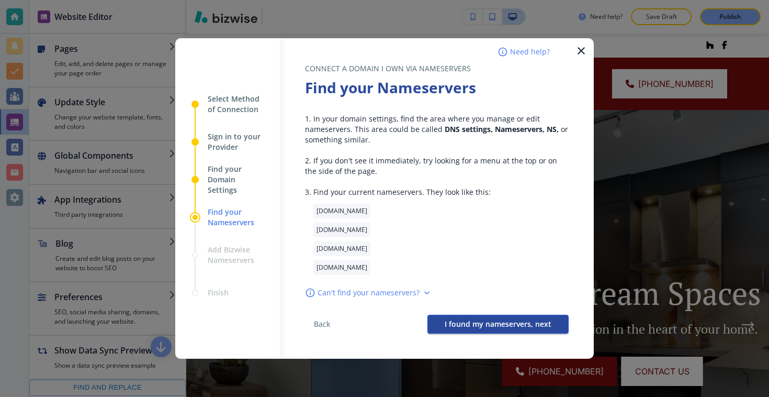
click at [502, 324] on span "I found my nameservers, next" at bounding box center [498, 323] width 107 height 7
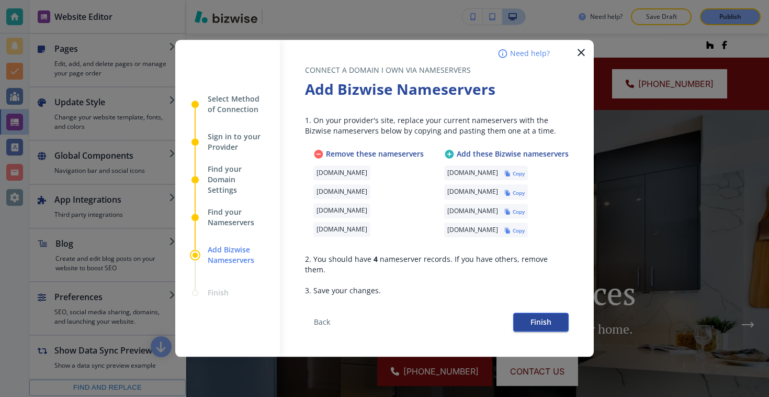
click at [545, 319] on span "Finish" at bounding box center [541, 322] width 21 height 7
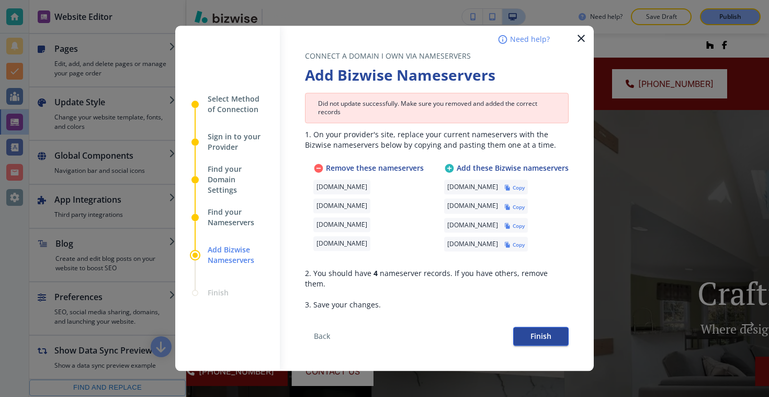
click at [539, 334] on span "Finish" at bounding box center [541, 336] width 21 height 7
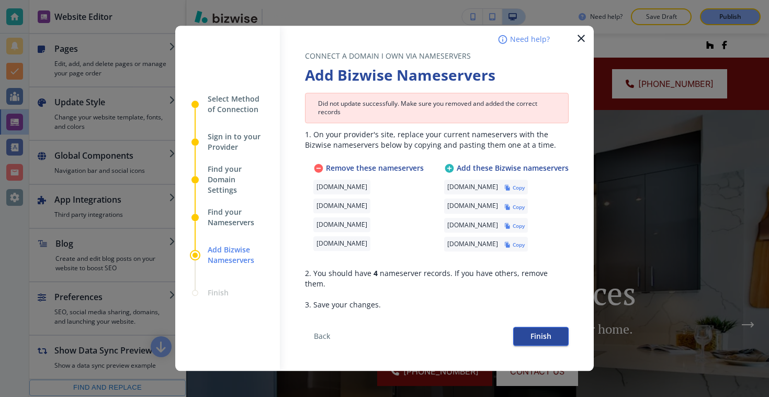
click at [538, 333] on span "Finish" at bounding box center [541, 336] width 21 height 7
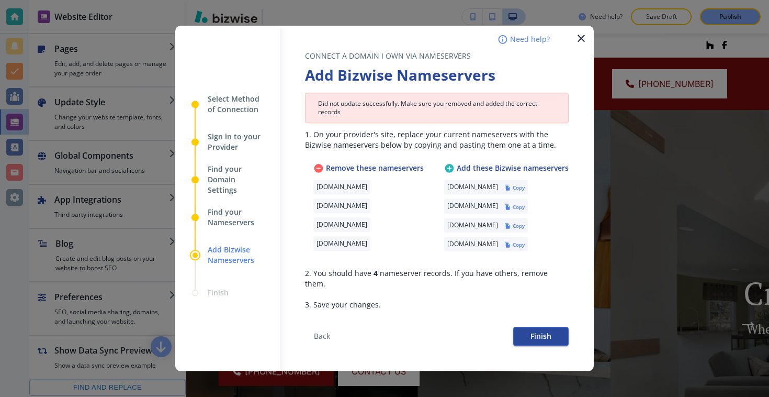
click at [533, 333] on span "Finish" at bounding box center [541, 336] width 21 height 7
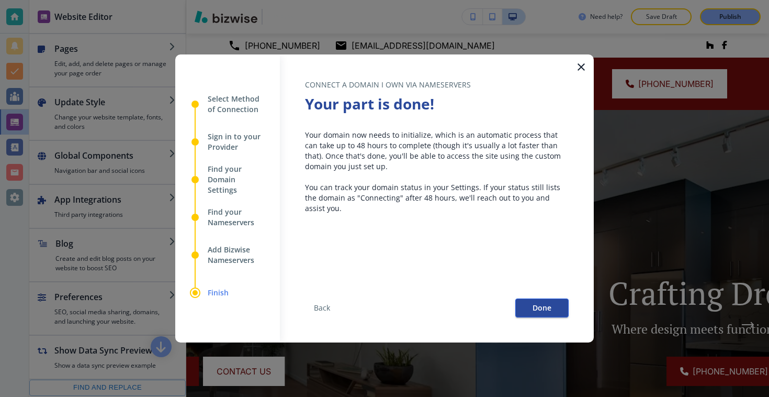
click at [548, 308] on span "Done" at bounding box center [542, 307] width 19 height 7
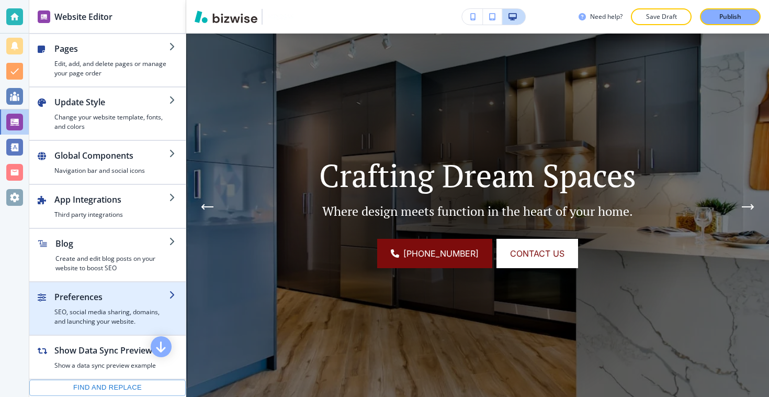
click at [130, 306] on div "button" at bounding box center [111, 305] width 115 height 4
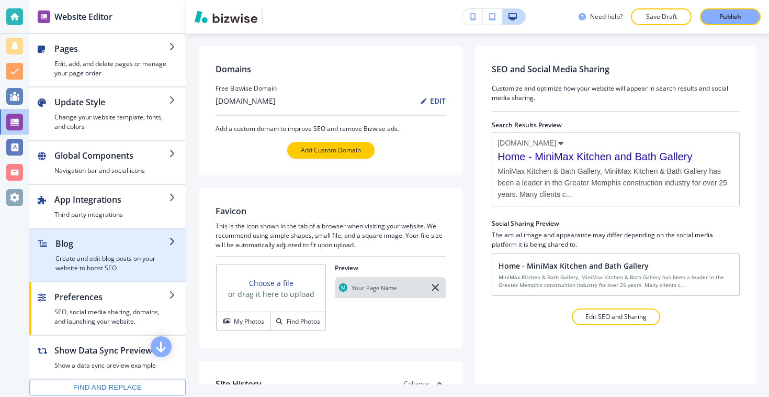
click at [119, 262] on h4 "Create and edit blog posts on your website to boost SEO" at bounding box center [112, 263] width 114 height 19
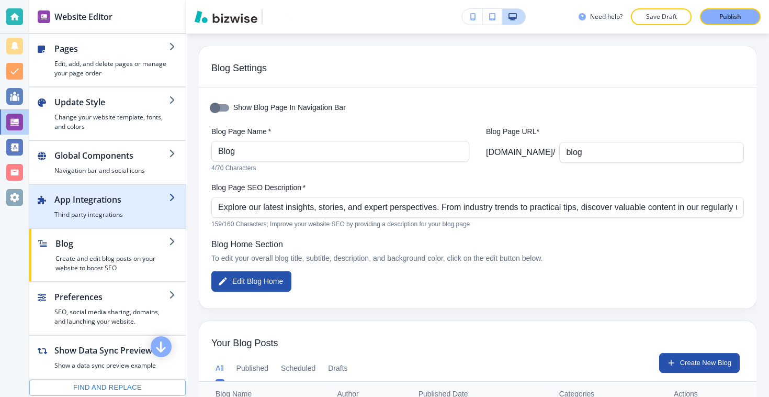
click at [134, 213] on h4 "Third party integrations" at bounding box center [111, 214] width 115 height 9
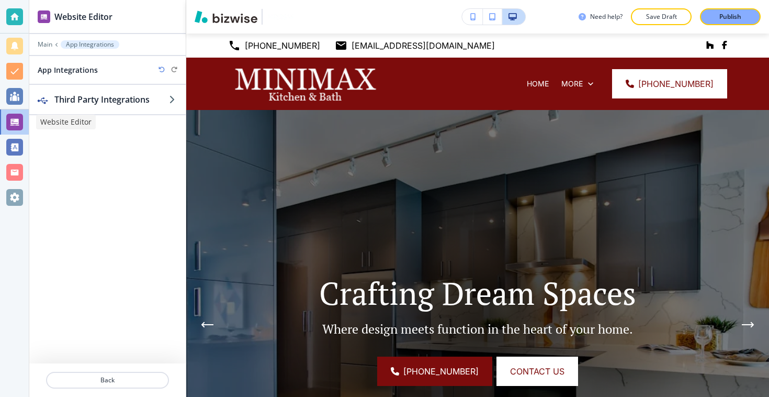
click at [19, 116] on div at bounding box center [14, 122] width 17 height 17
click at [113, 376] on p "Back" at bounding box center [107, 379] width 121 height 9
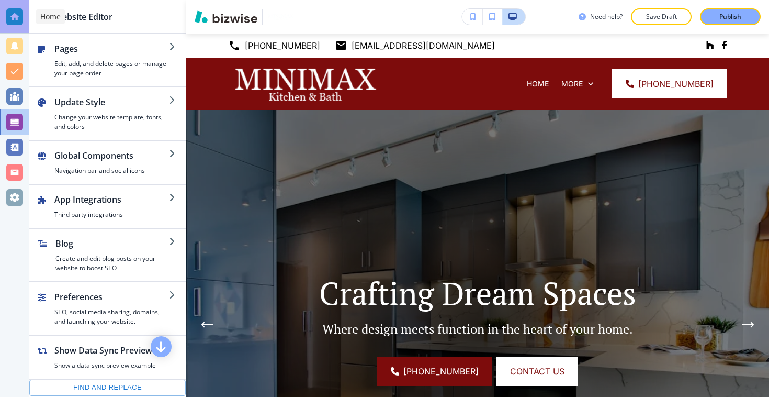
click at [15, 22] on div at bounding box center [14, 16] width 17 height 17
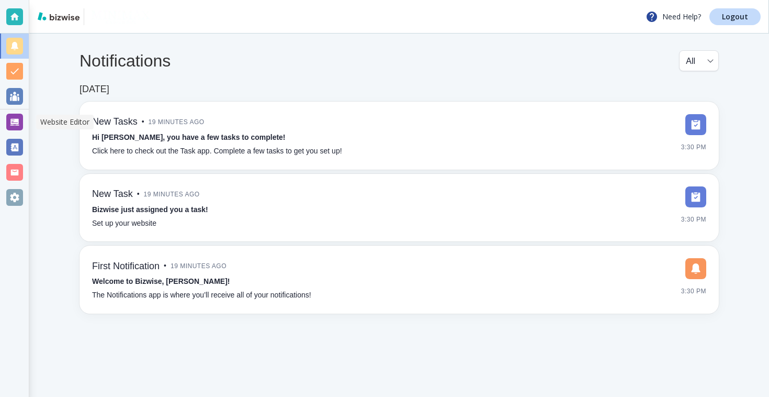
click at [14, 122] on div at bounding box center [14, 122] width 17 height 17
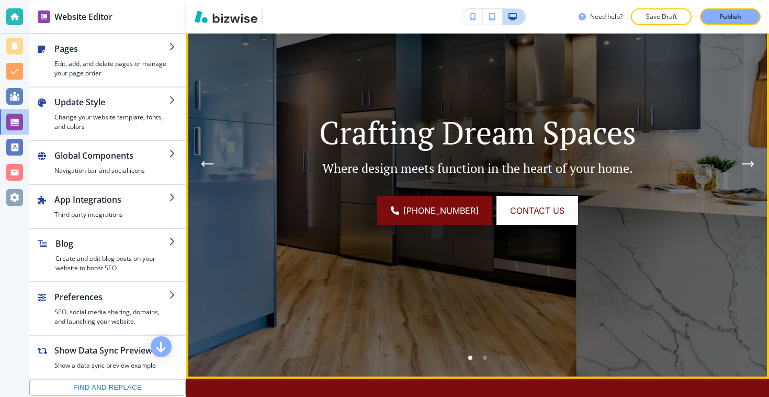
scroll to position [176, 0]
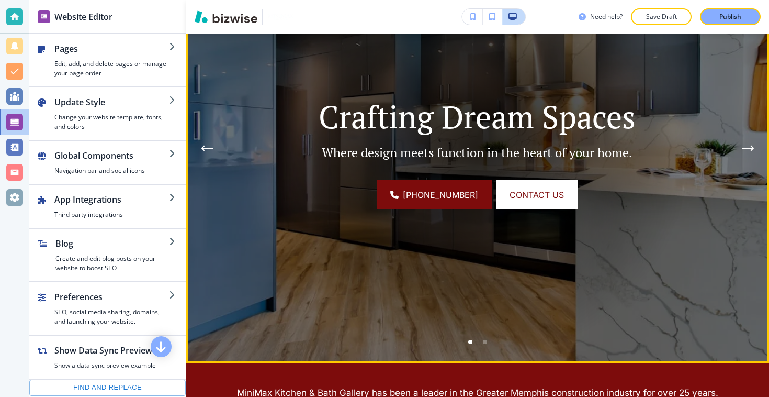
click at [460, 145] on p "Where design meets function in the heart of your home." at bounding box center [477, 152] width 384 height 16
click at [520, 190] on span "CONTACT US" at bounding box center [537, 194] width 54 height 13
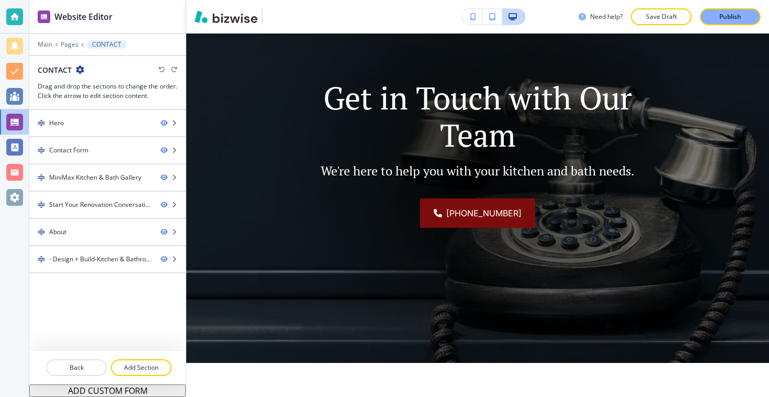
scroll to position [0, 0]
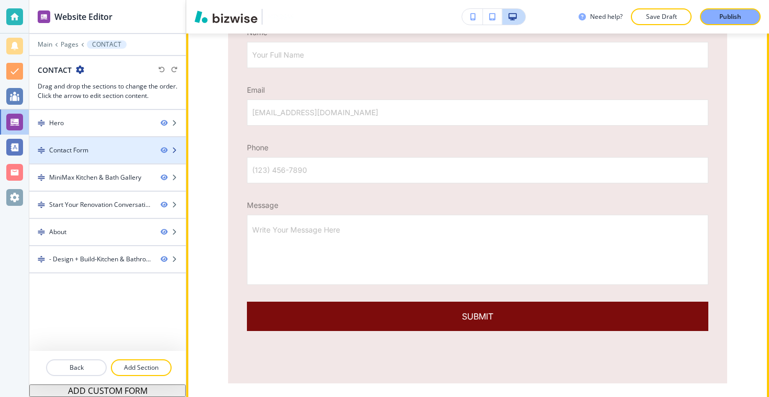
click at [133, 153] on div "Contact Form" at bounding box center [90, 149] width 123 height 9
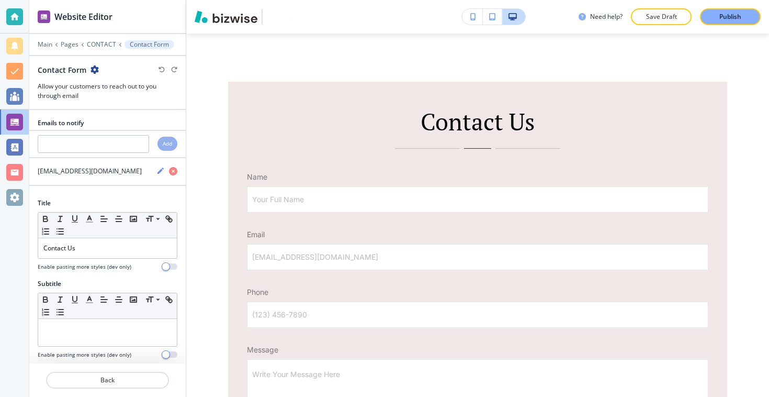
scroll to position [505, 0]
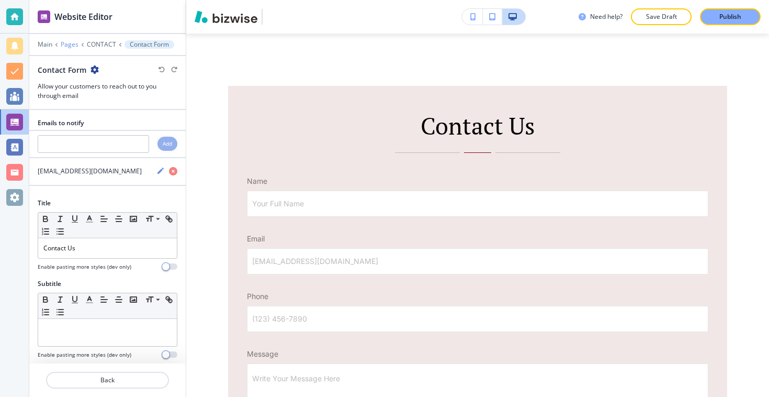
click at [67, 46] on p "Pages" at bounding box center [70, 44] width 18 height 7
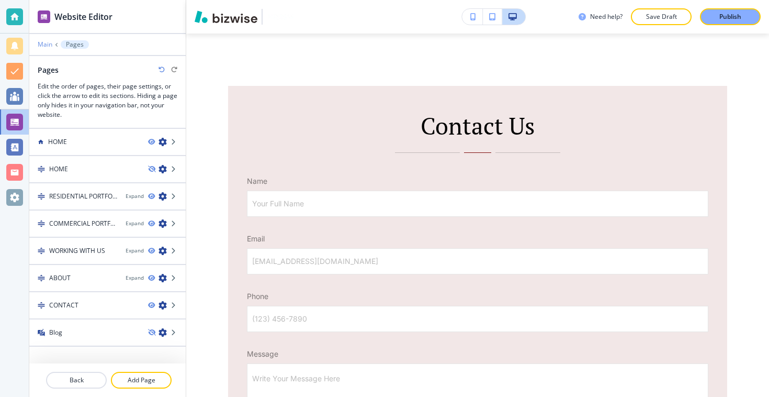
click at [47, 43] on p "Main" at bounding box center [45, 44] width 15 height 7
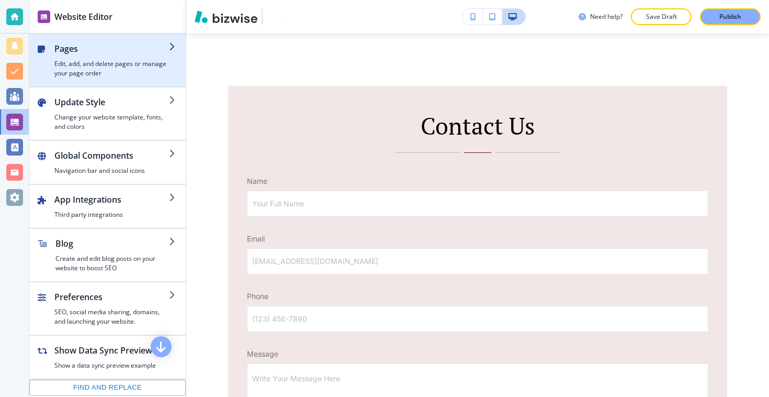
click at [117, 52] on h2 "Pages" at bounding box center [111, 48] width 115 height 13
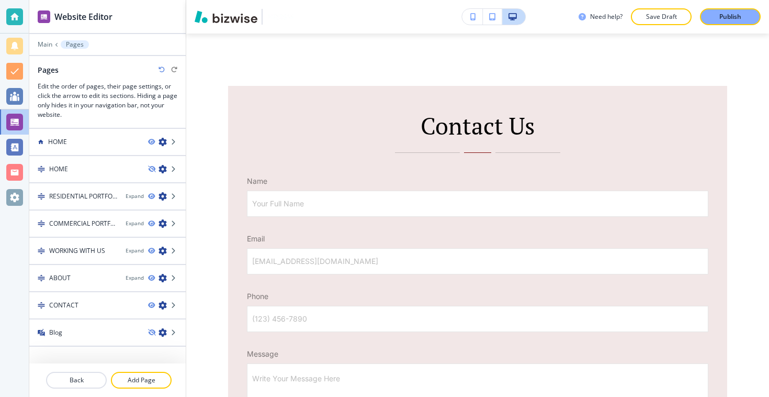
click at [121, 75] on div at bounding box center [108, 78] width 140 height 6
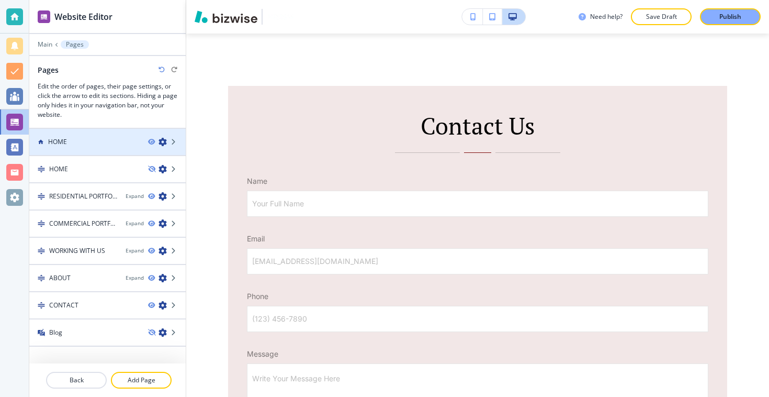
click at [106, 138] on div "HOME" at bounding box center [84, 141] width 110 height 9
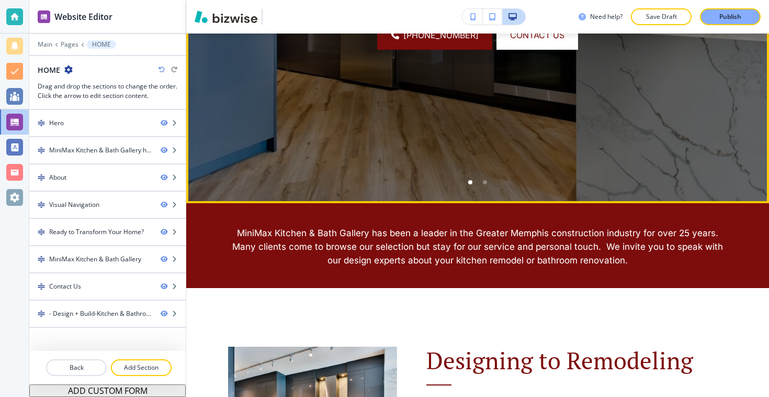
scroll to position [0, 0]
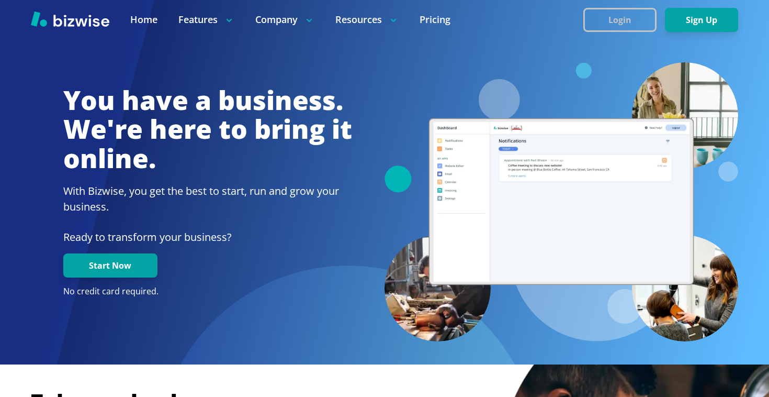
click at [637, 24] on button "Login" at bounding box center [619, 20] width 73 height 24
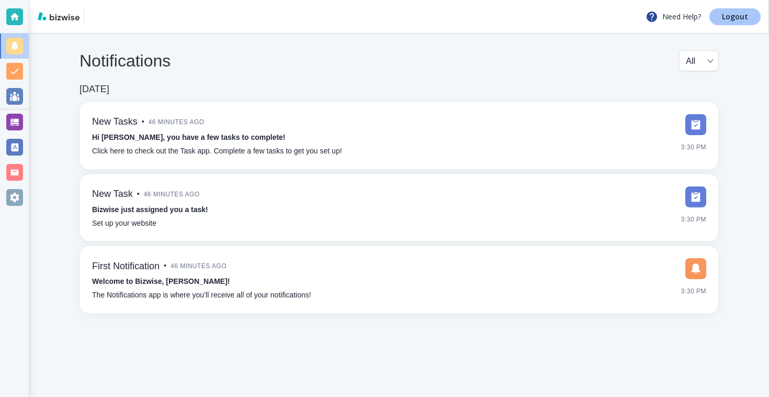
click at [729, 15] on p "Logout" at bounding box center [735, 16] width 26 height 7
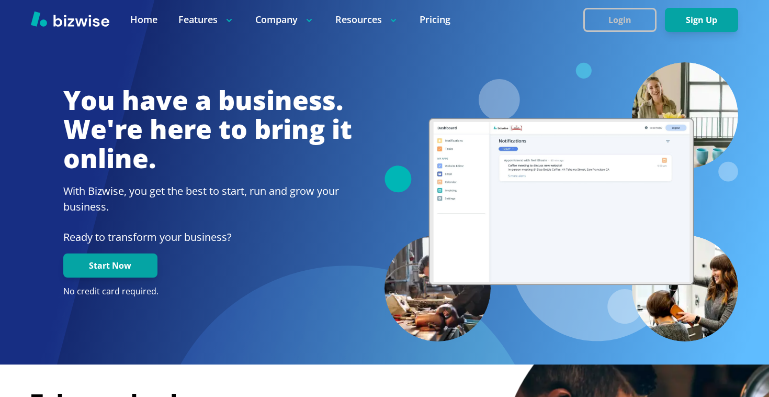
click at [632, 17] on button "Login" at bounding box center [619, 20] width 73 height 24
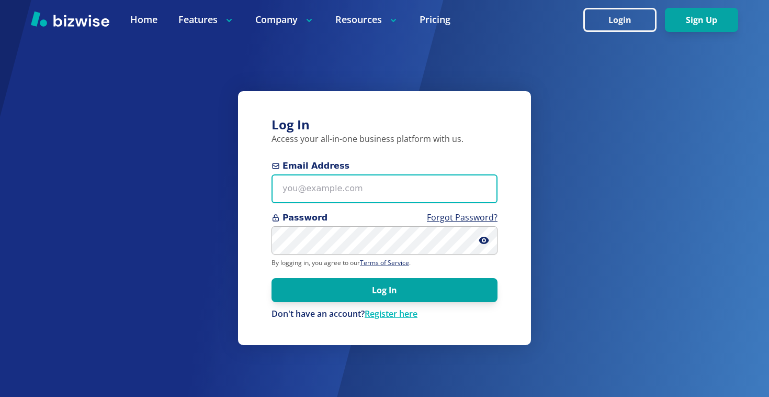
click at [355, 199] on input "Email Address" at bounding box center [385, 188] width 226 height 29
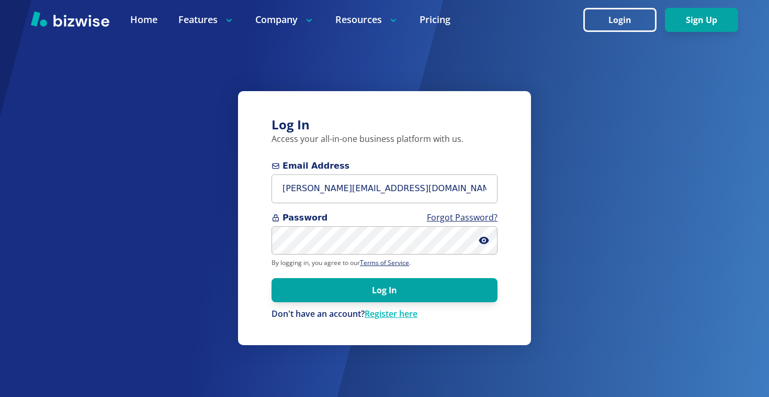
click at [321, 256] on form "Email Address steve@arrayserfaces.com Password Forgot Password? By logging in, …" at bounding box center [385, 240] width 226 height 160
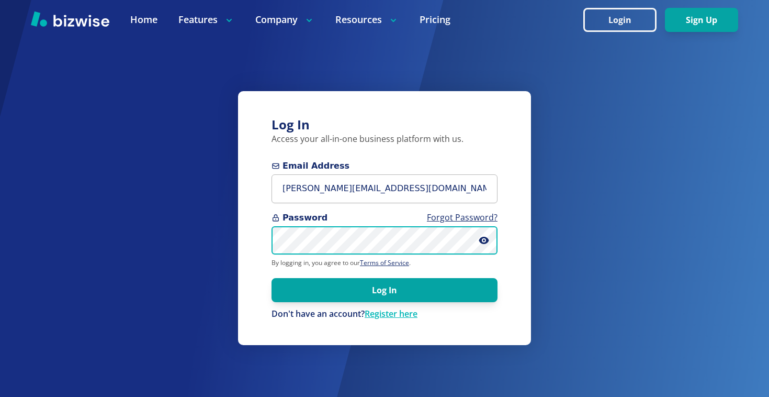
click at [272, 278] on button "Log In" at bounding box center [385, 290] width 226 height 24
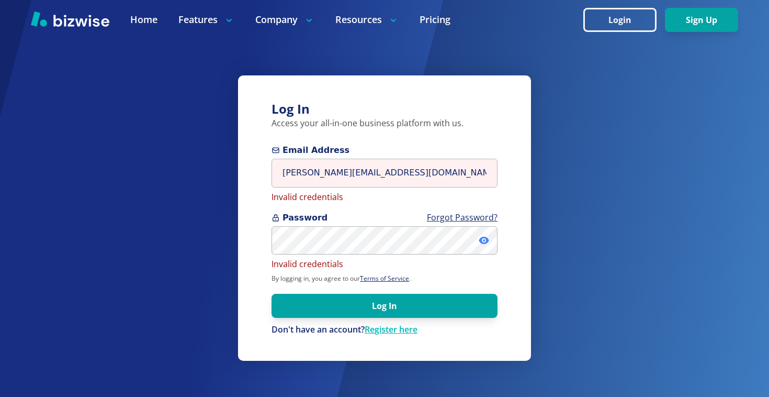
click at [479, 243] on icon at bounding box center [484, 240] width 10 height 10
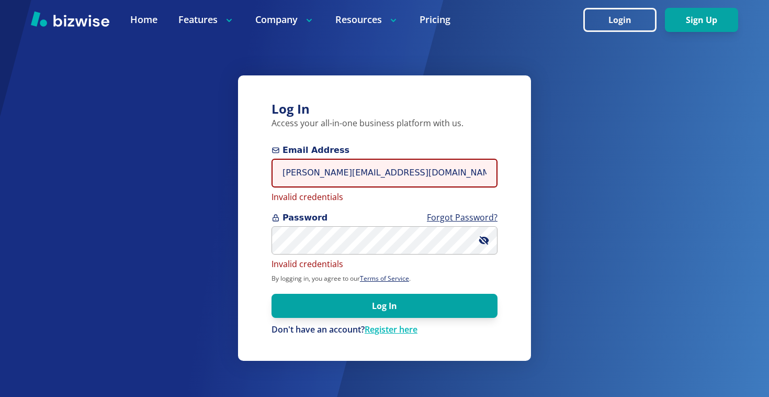
click at [336, 172] on input "steve@arrayserfaces.com" at bounding box center [385, 173] width 226 height 29
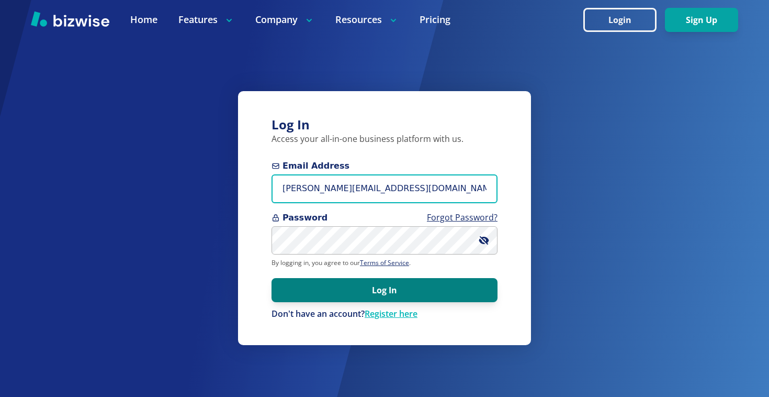
type input "steve@arraysurfaces.com"
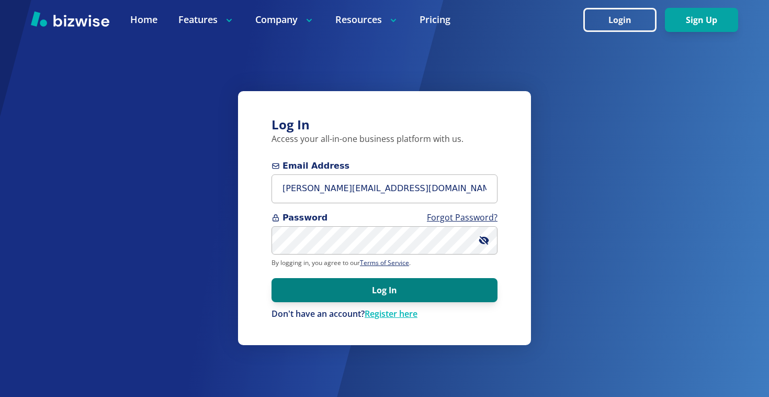
click at [393, 291] on button "Log In" at bounding box center [385, 290] width 226 height 24
